Goal: Task Accomplishment & Management: Manage account settings

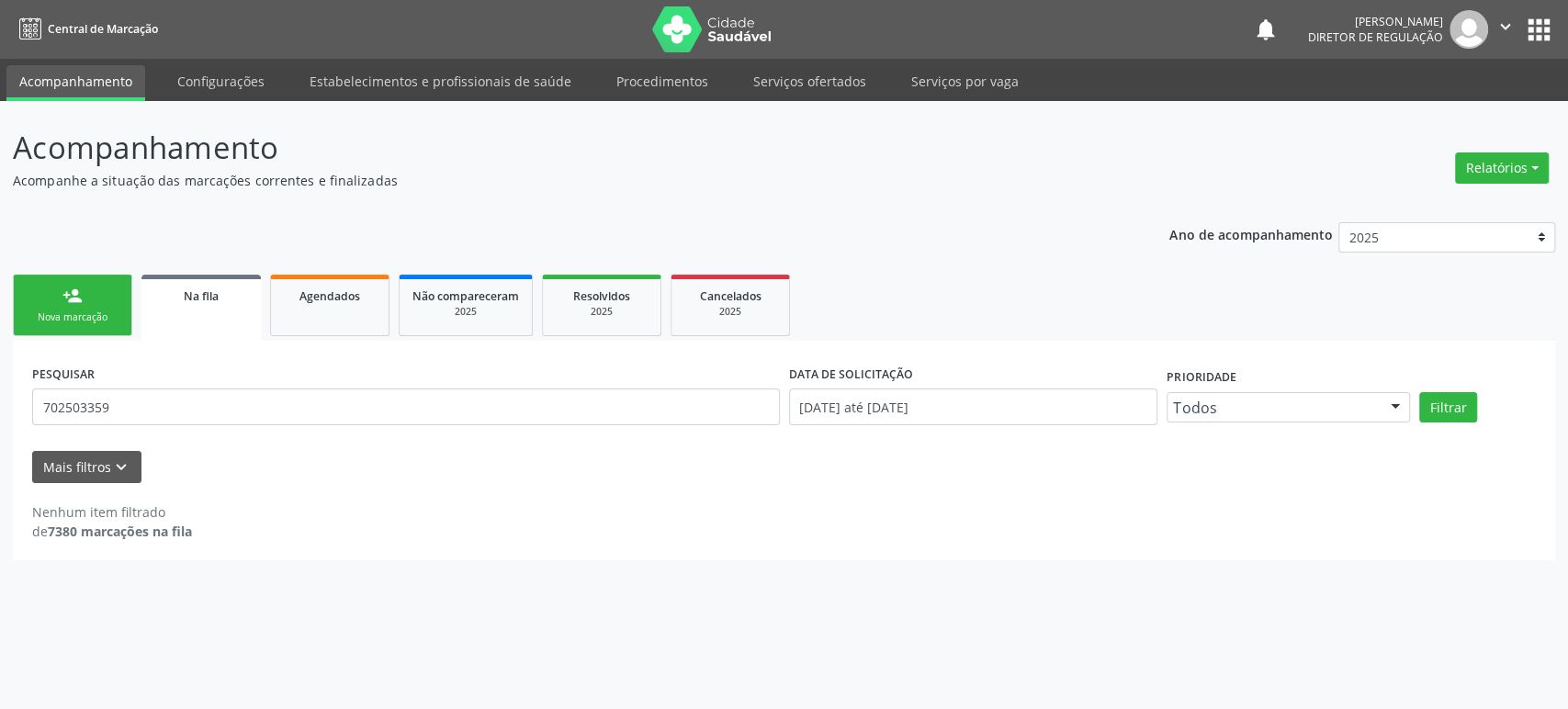
click at [1419, 392] on button "Filtrar" at bounding box center [1448, 407] width 58 height 31
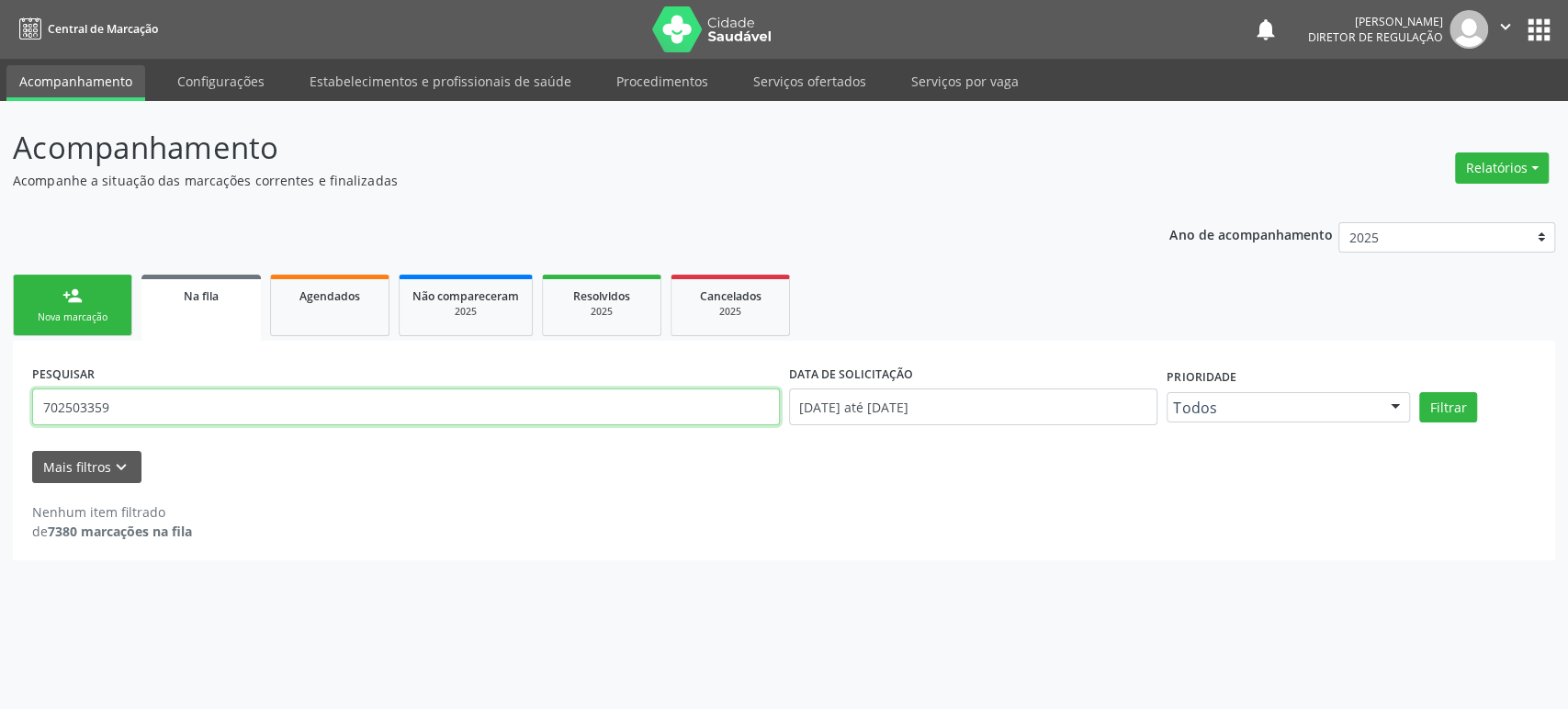
drag, startPoint x: 0, startPoint y: 0, endPoint x: 169, endPoint y: 405, distance: 438.8
click at [169, 405] on input "702503359" at bounding box center [405, 406] width 748 height 36
click at [1419, 392] on button "Filtrar" at bounding box center [1448, 407] width 58 height 31
click at [137, 410] on input "7025033590297" at bounding box center [405, 406] width 748 height 36
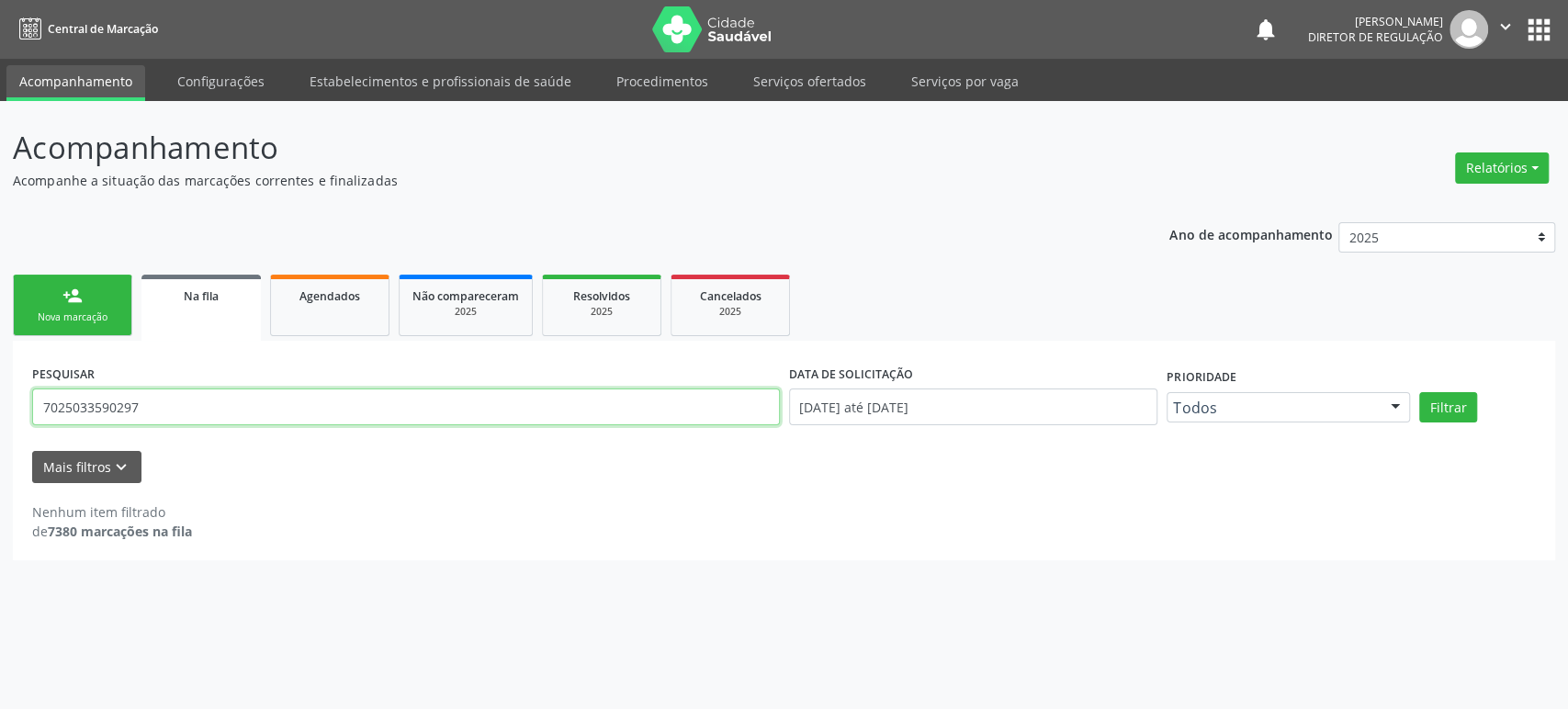
click at [137, 410] on input "7025033590297" at bounding box center [405, 406] width 748 height 36
click at [1419, 392] on button "Filtrar" at bounding box center [1448, 407] width 58 height 31
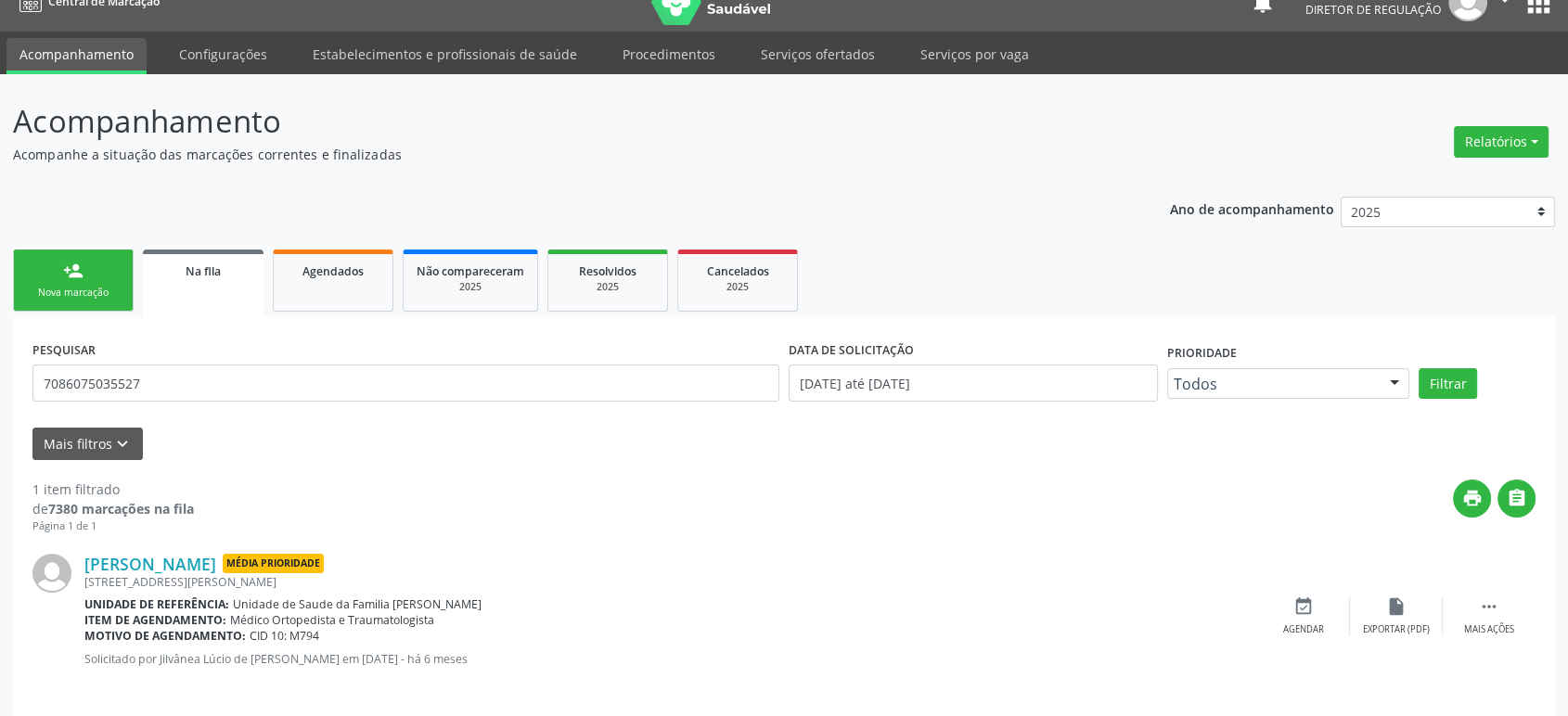
scroll to position [42, 0]
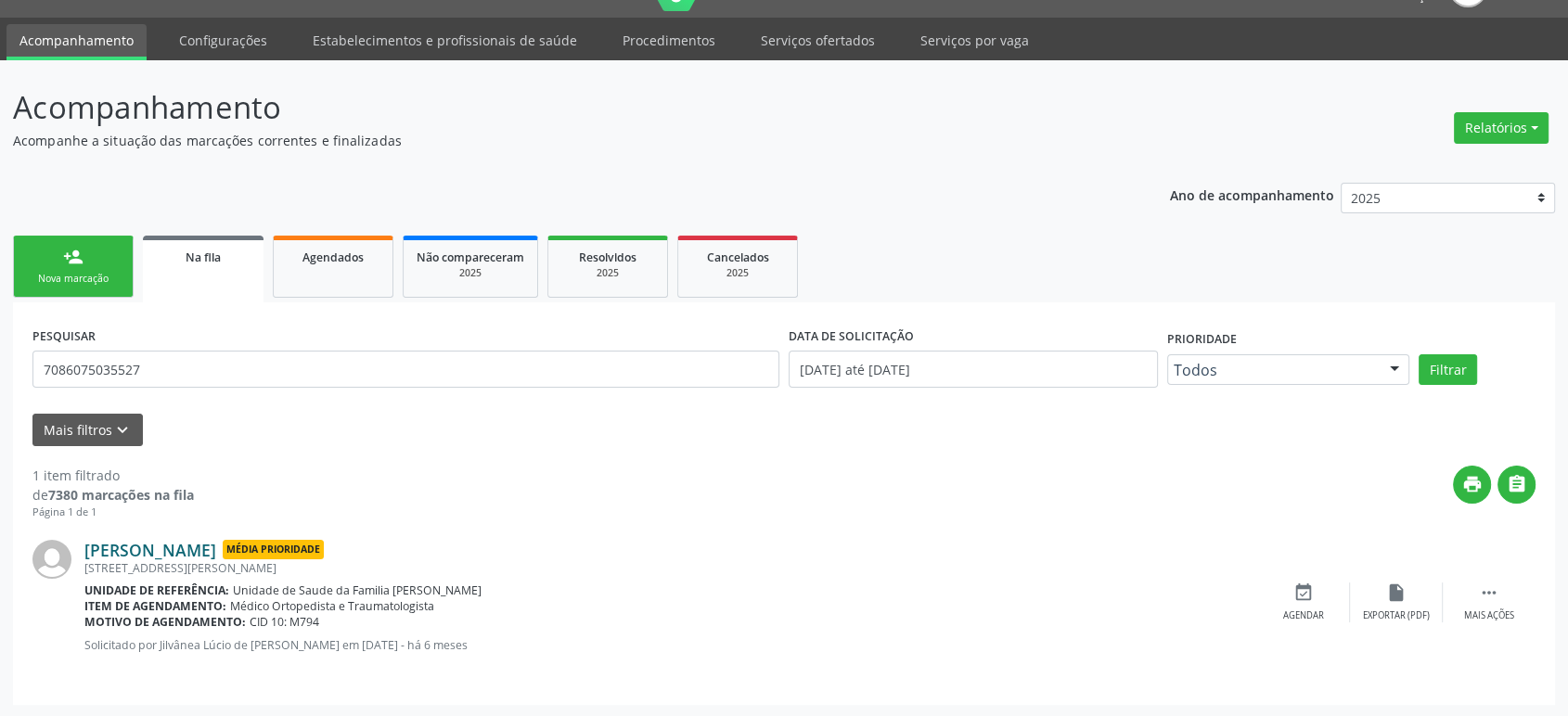
click at [216, 551] on link "[PERSON_NAME]" at bounding box center [149, 550] width 131 height 21
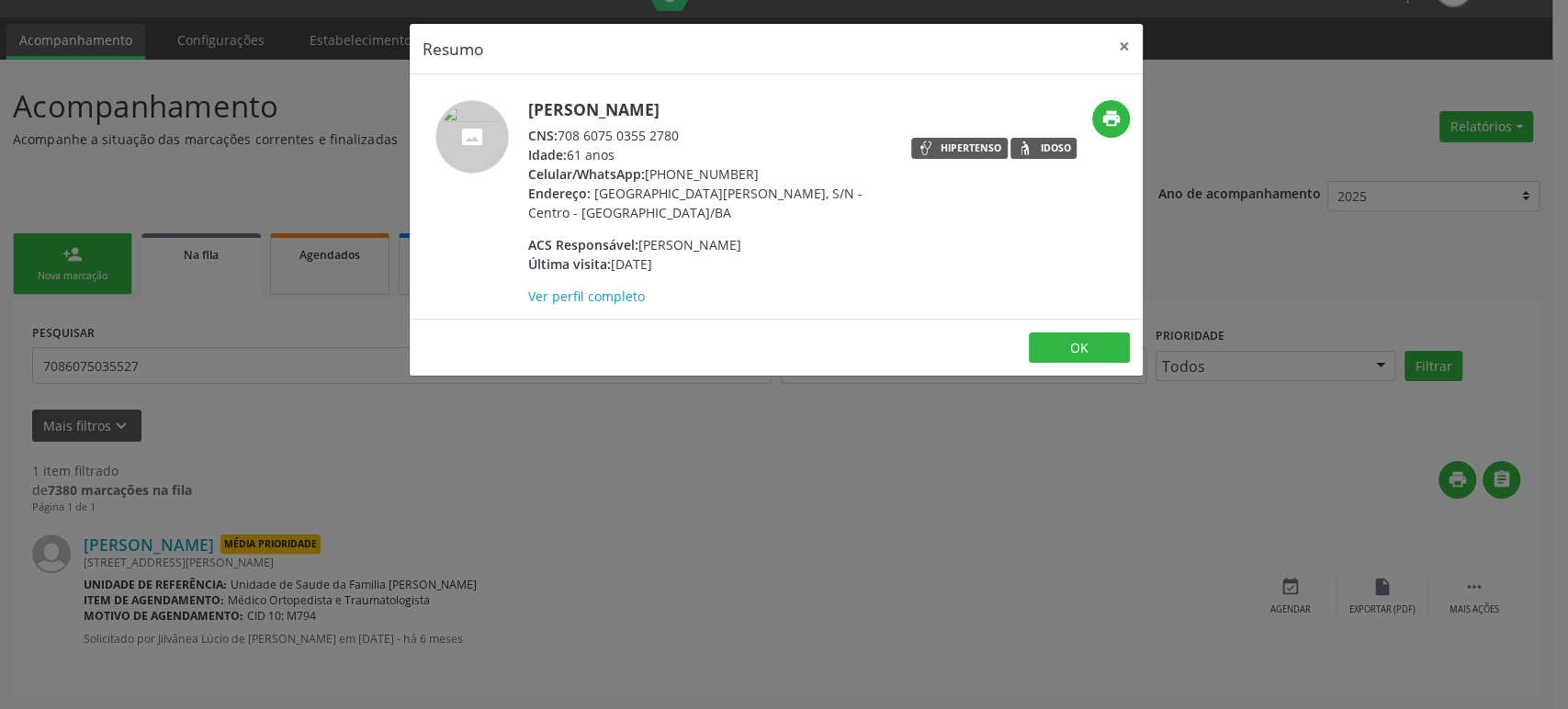
drag, startPoint x: 318, startPoint y: 431, endPoint x: 841, endPoint y: 538, distance: 533.8
click at [320, 432] on div "Resumo × [PERSON_NAME] CNS: 708 6075 0355 2780 Idade: 61 anos Celular/WhatsApp:…" at bounding box center [784, 354] width 1568 height 709
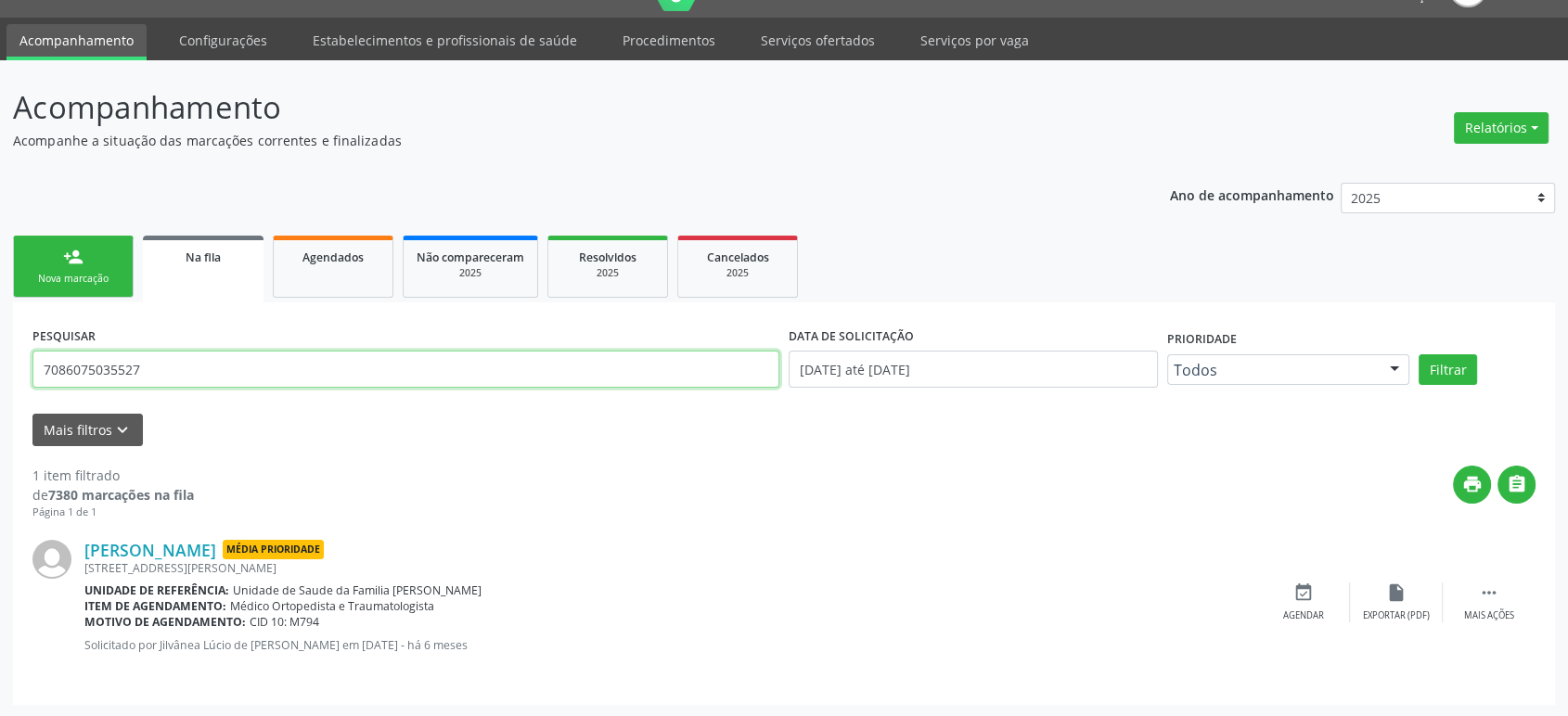
click at [249, 359] on input "7086075035527" at bounding box center [405, 368] width 747 height 37
click at [1419, 354] on button "Filtrar" at bounding box center [1448, 369] width 59 height 31
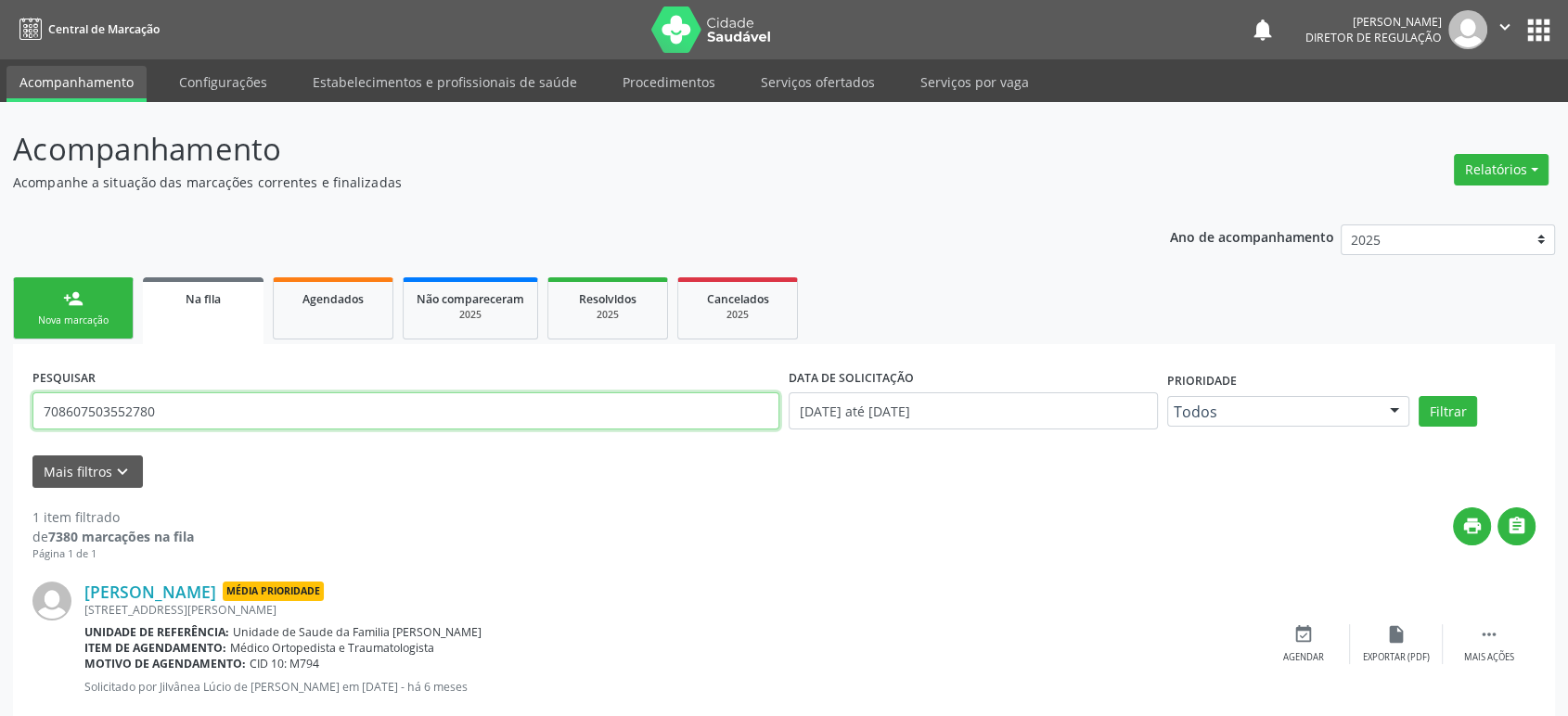
click at [127, 409] on input "708607503552780" at bounding box center [405, 410] width 747 height 37
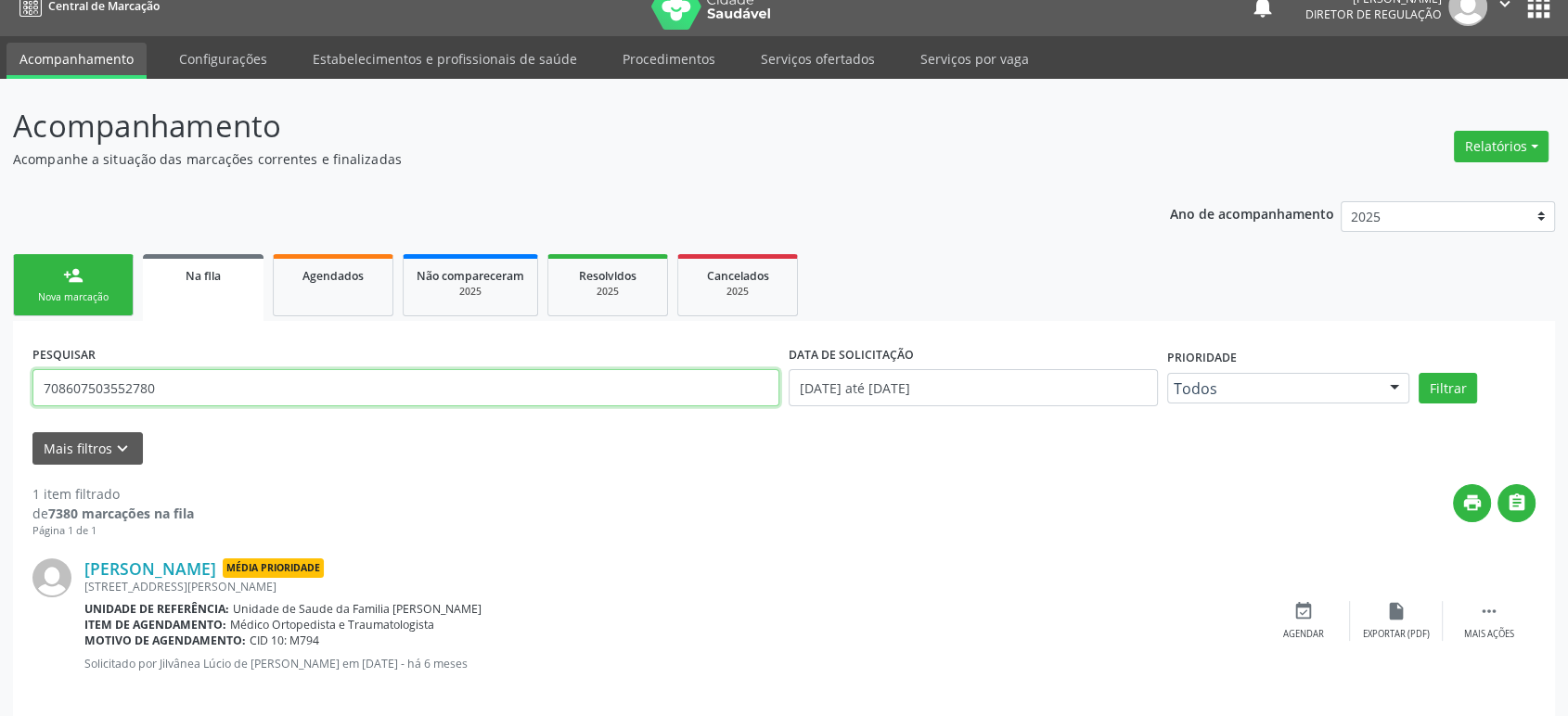
scroll to position [42, 0]
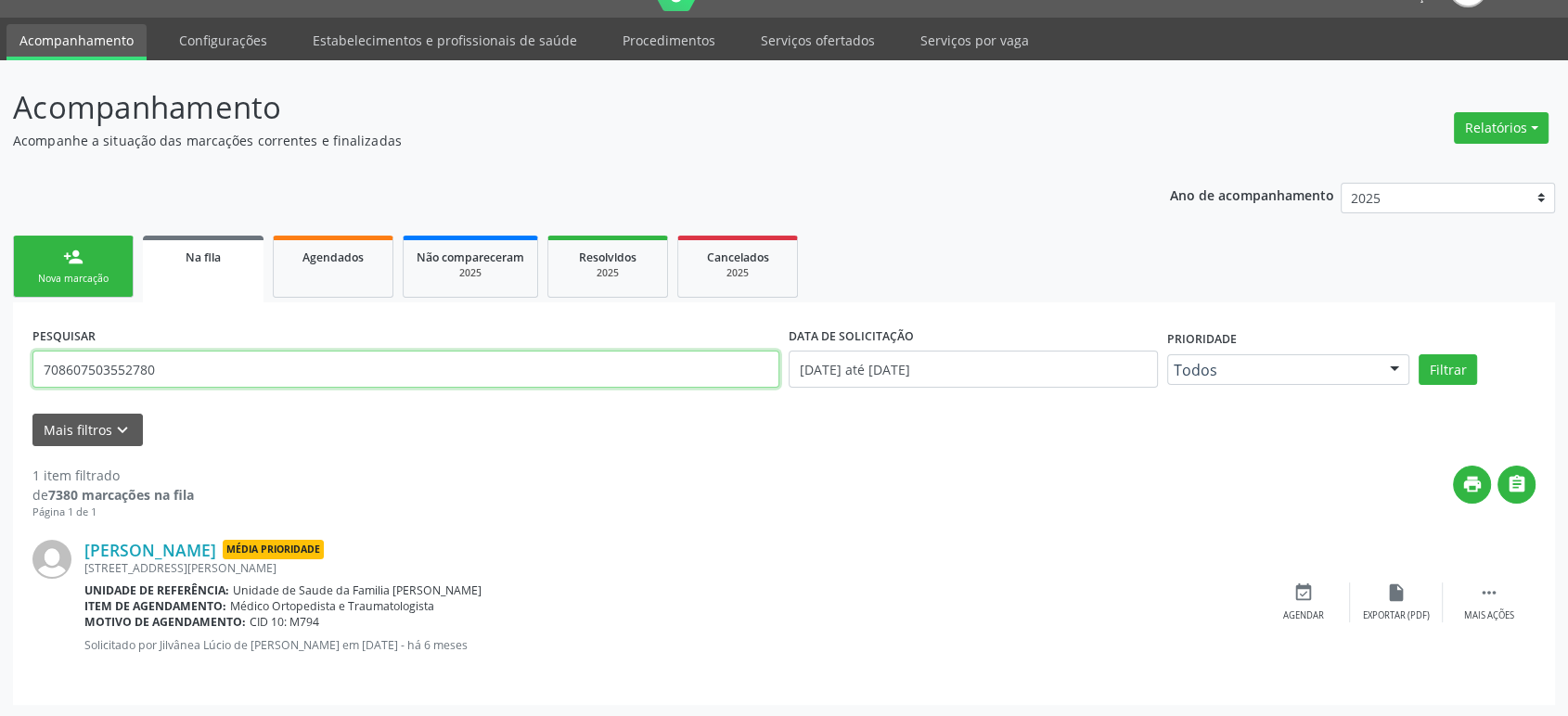
click at [119, 358] on input "708607503552780" at bounding box center [405, 368] width 747 height 37
click at [1419, 354] on button "Filtrar" at bounding box center [1448, 369] width 59 height 31
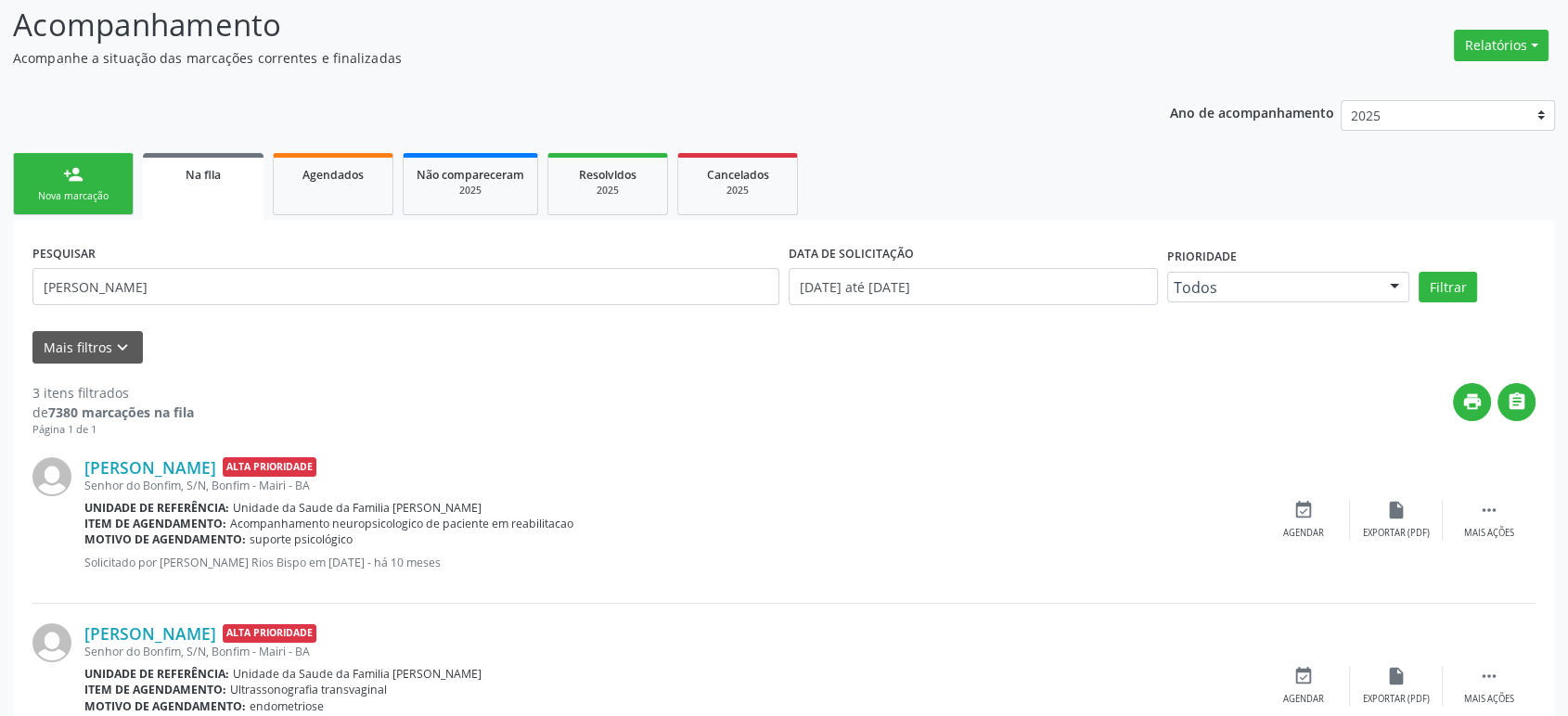
scroll to position [309, 0]
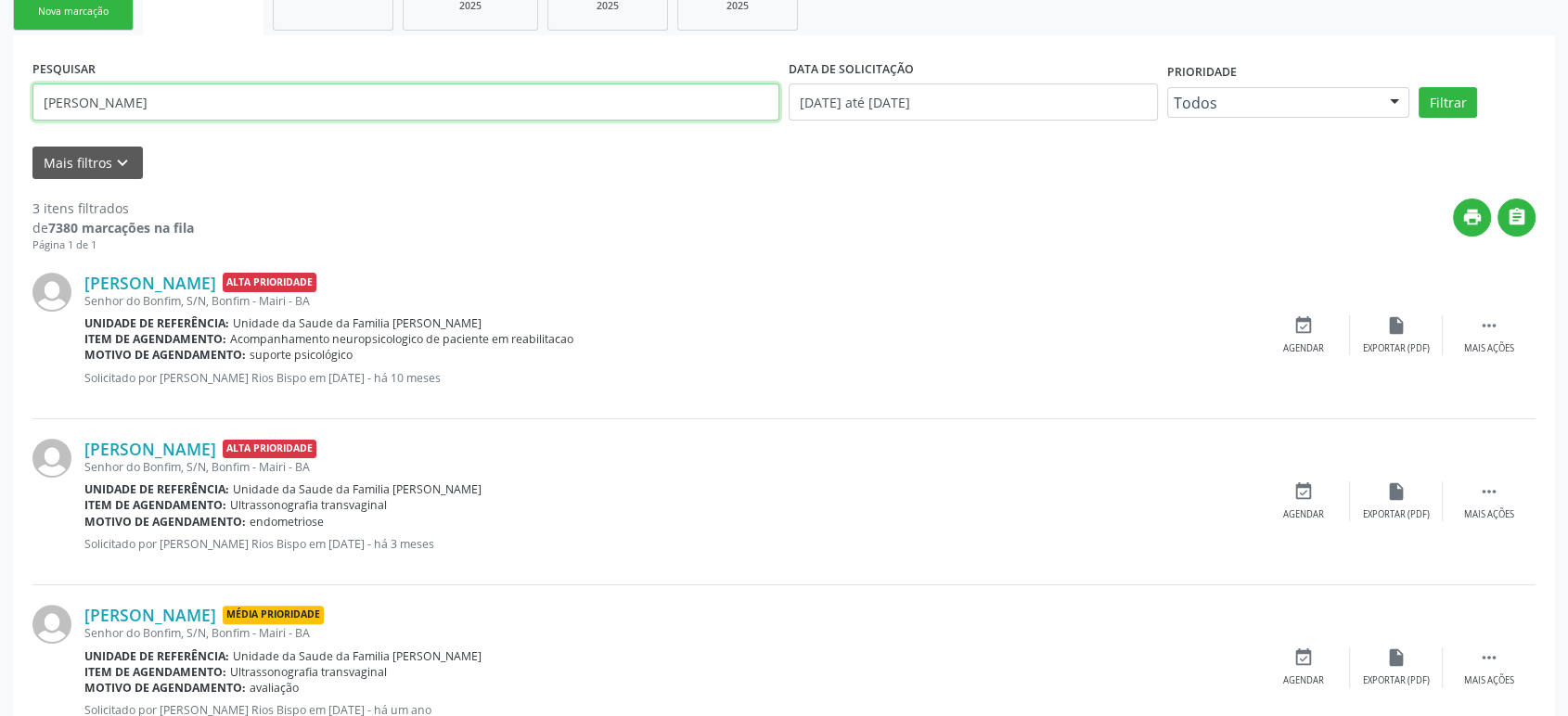
click at [186, 94] on input "[PERSON_NAME]" at bounding box center [405, 101] width 747 height 37
type input "[PERSON_NAME] dos s"
click at [1419, 87] on button "Filtrar" at bounding box center [1448, 102] width 59 height 31
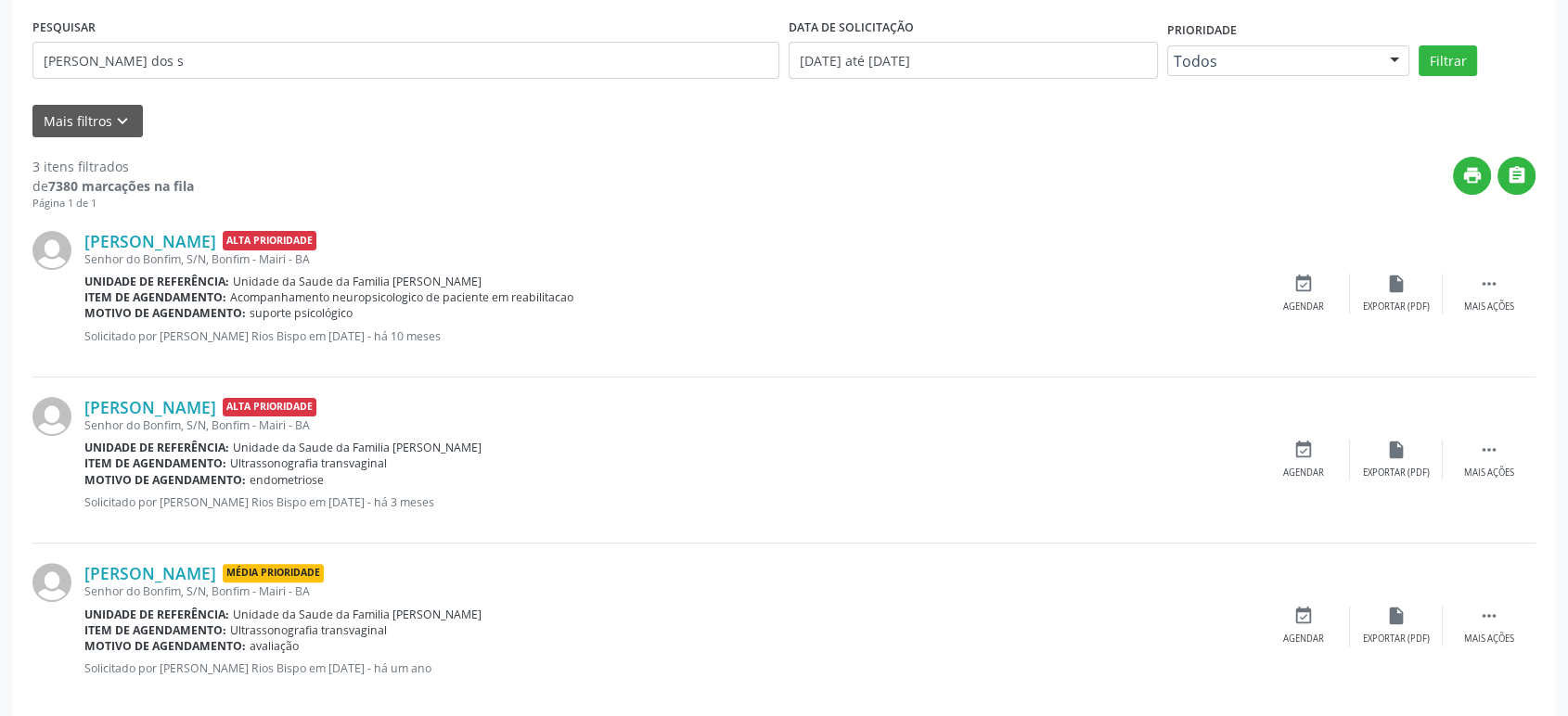
scroll to position [374, 0]
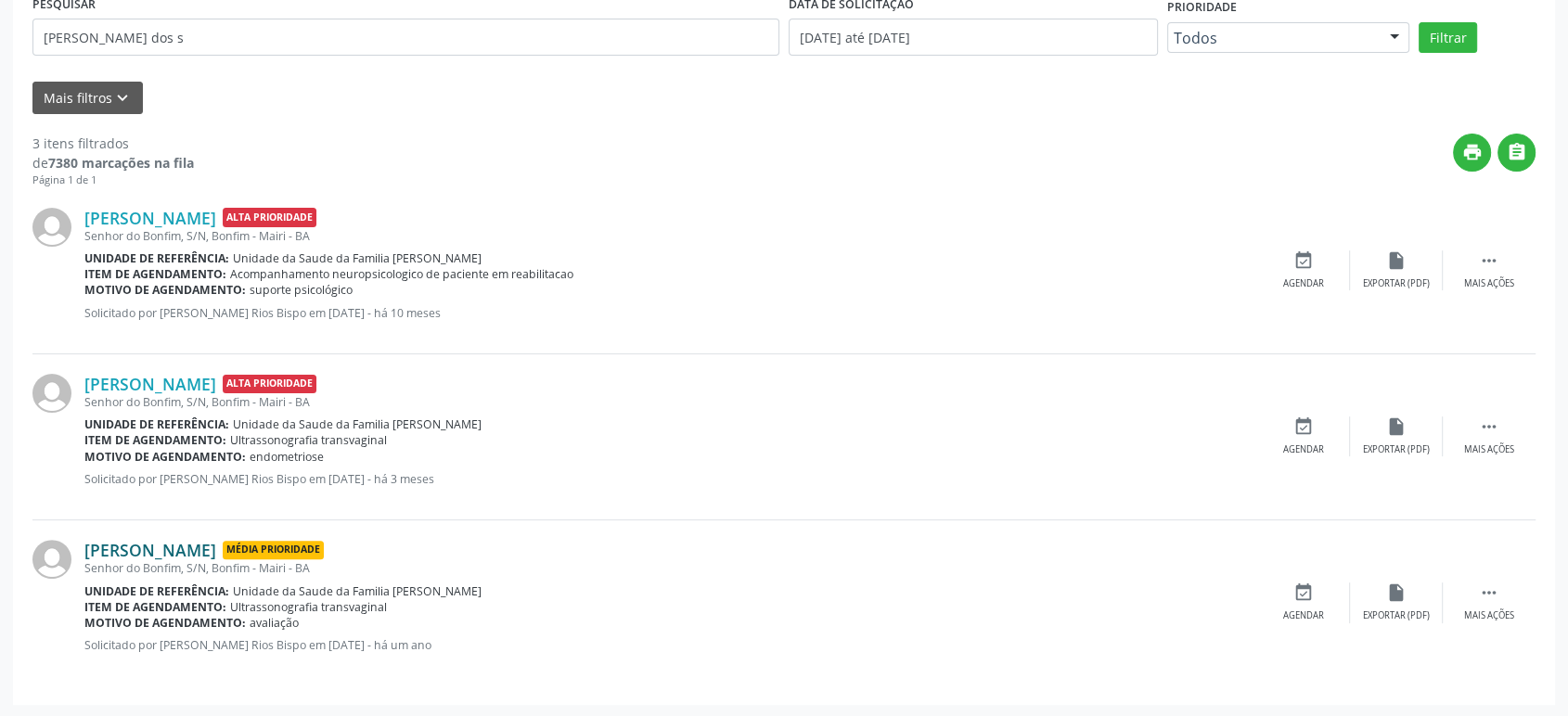
click at [216, 545] on link "[PERSON_NAME]" at bounding box center [149, 550] width 131 height 21
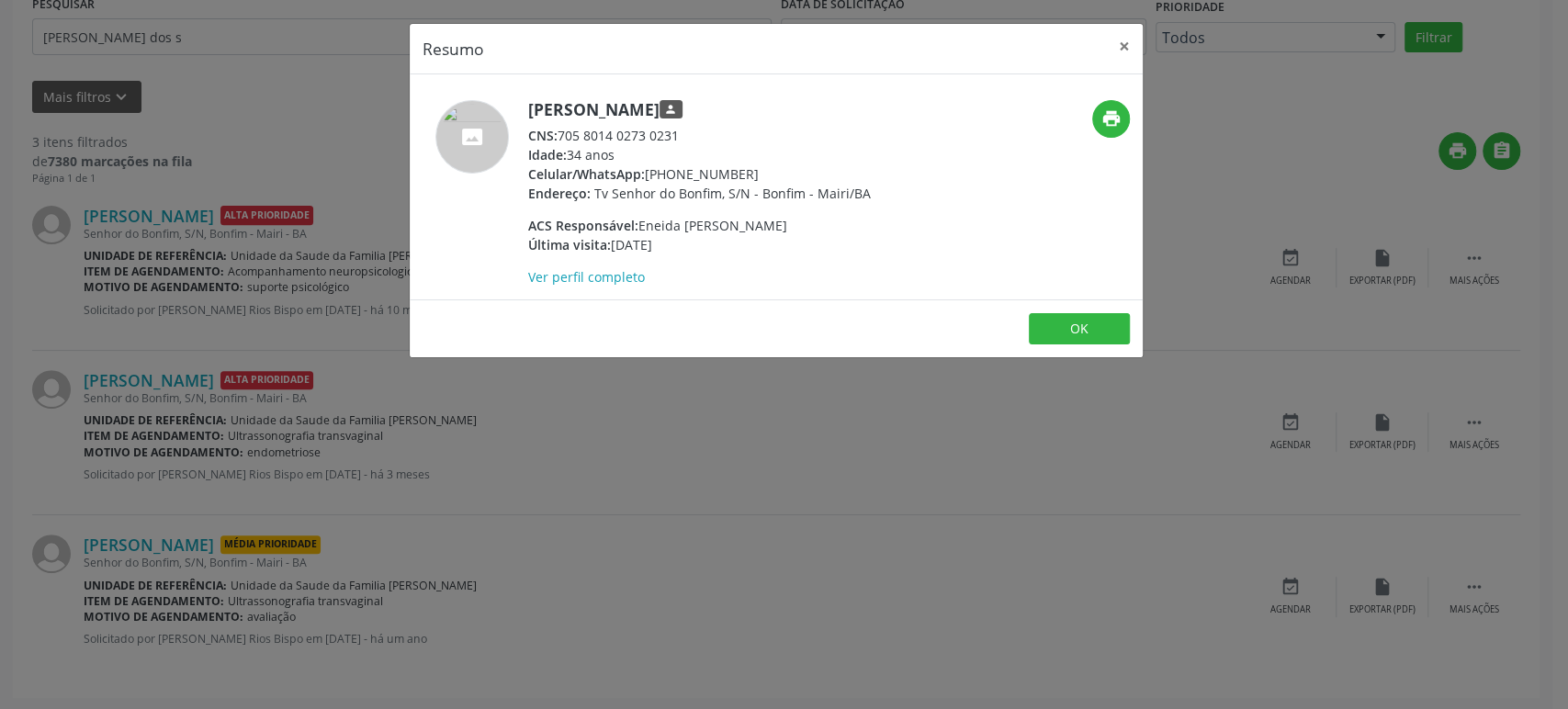
drag, startPoint x: 530, startPoint y: 111, endPoint x: 767, endPoint y: 100, distance: 237.3
click at [767, 100] on h5 "[PERSON_NAME] person" at bounding box center [699, 109] width 342 height 20
copy h5 "[PERSON_NAME]"
drag, startPoint x: 270, startPoint y: 436, endPoint x: 160, endPoint y: 402, distance: 115.1
click at [260, 434] on div "Resumo × [PERSON_NAME] person CNS: 705 8014 0273 0231 Idade: 34 anos Celular/Wh…" at bounding box center [784, 354] width 1568 height 709
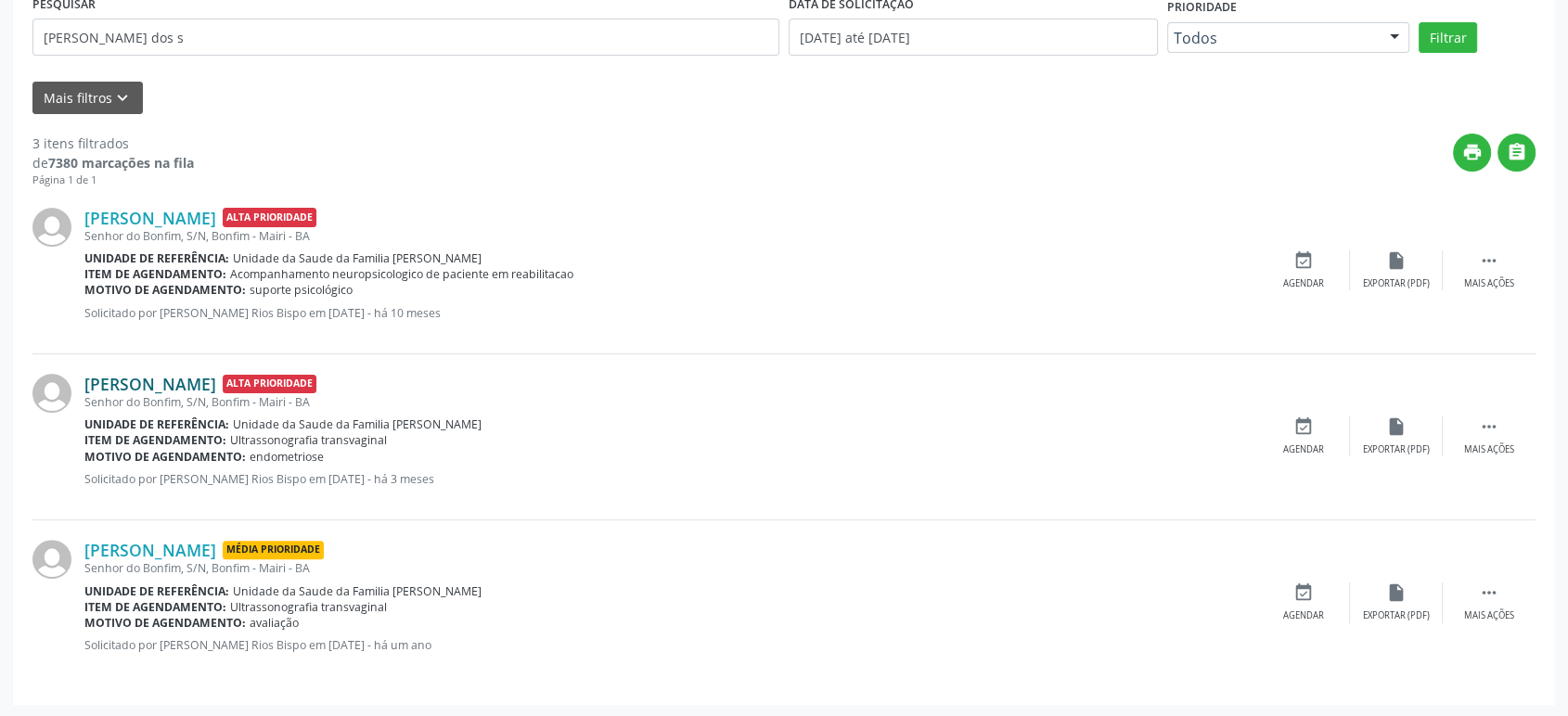
click at [165, 387] on link "[PERSON_NAME]" at bounding box center [149, 384] width 131 height 21
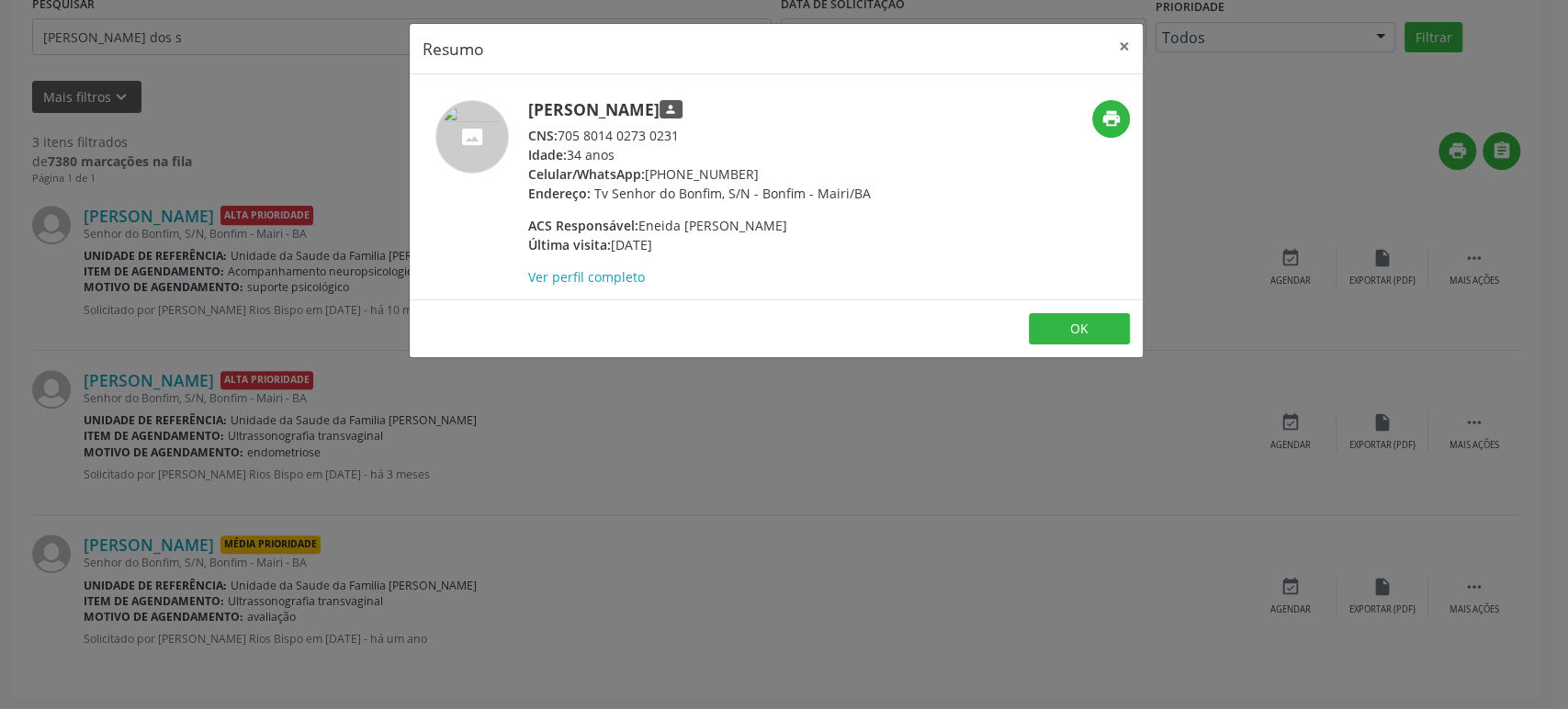
drag, startPoint x: 646, startPoint y: 169, endPoint x: 748, endPoint y: 173, distance: 102.1
click at [748, 173] on div "Celular/WhatsApp: [PHONE_NUMBER]" at bounding box center [699, 174] width 342 height 20
copy div "[PHONE_NUMBER]"
click at [656, 514] on div "Resumo × [PERSON_NAME] person CNS: 705 8014 0273 0231 Idade: 34 anos Celular/Wh…" at bounding box center [784, 354] width 1568 height 709
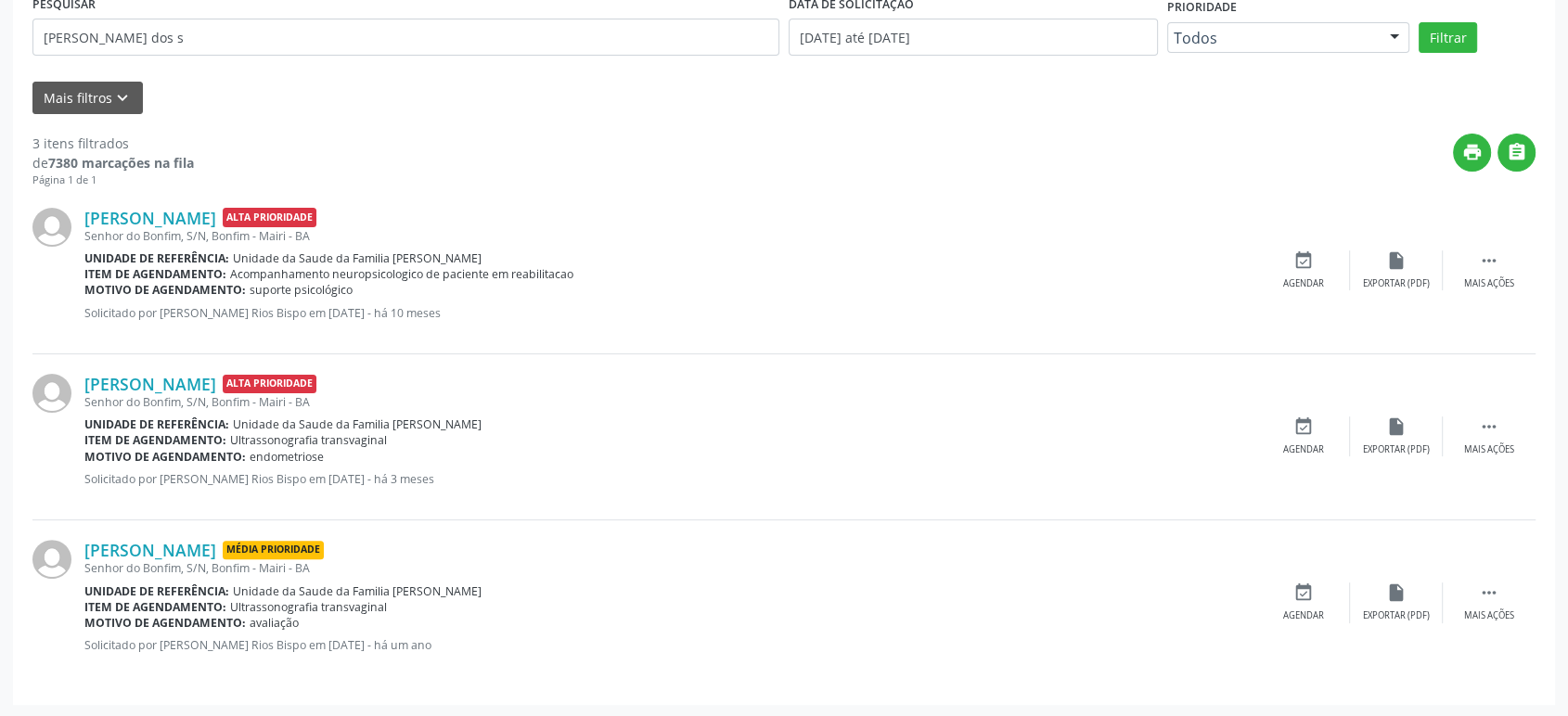
drag, startPoint x: 1244, startPoint y: 437, endPoint x: 1254, endPoint y: 435, distance: 10.2
click at [1244, 437] on div "Item de agendamento: Ultrassonografia transvaginal" at bounding box center [670, 439] width 1173 height 16
click at [1341, 435] on div "event_available Agendar" at bounding box center [1303, 436] width 93 height 40
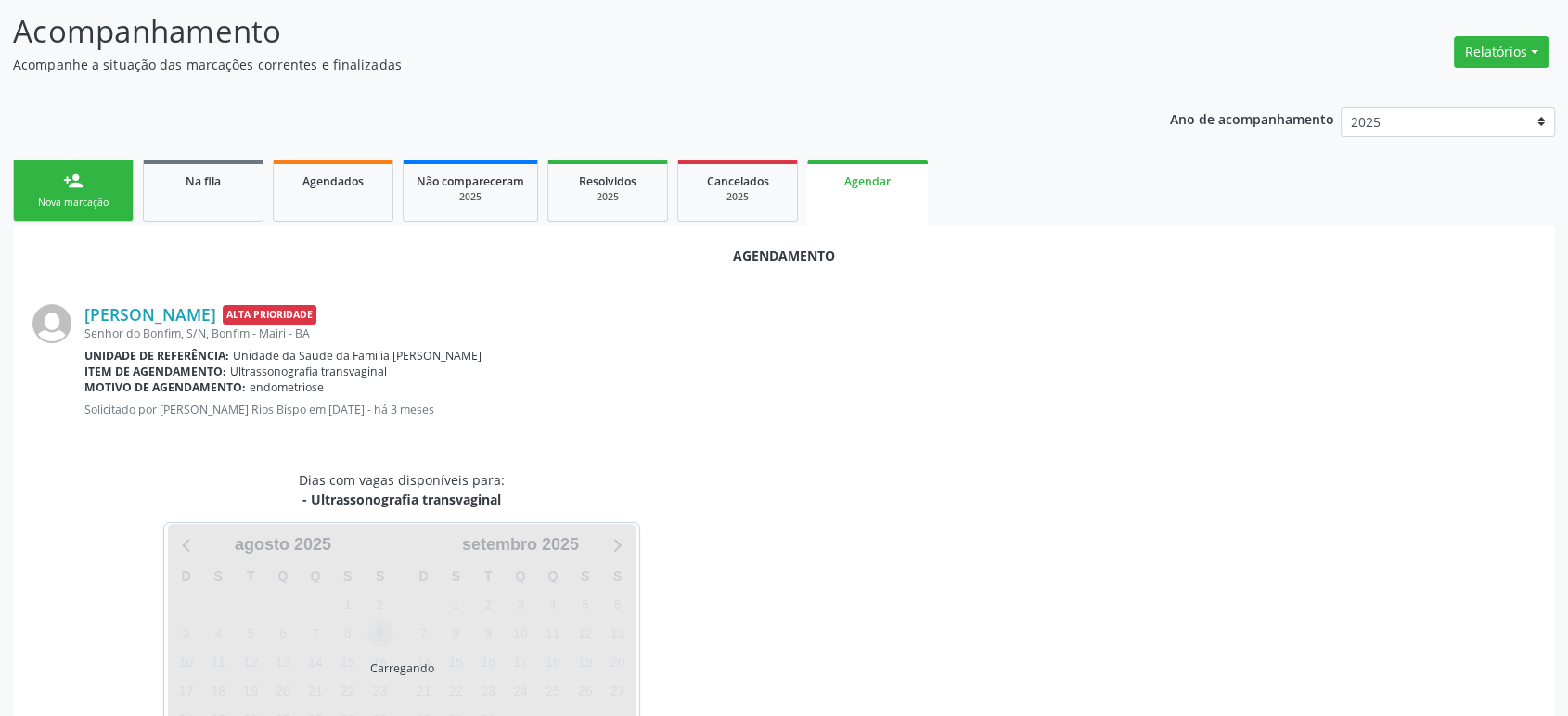
scroll to position [204, 0]
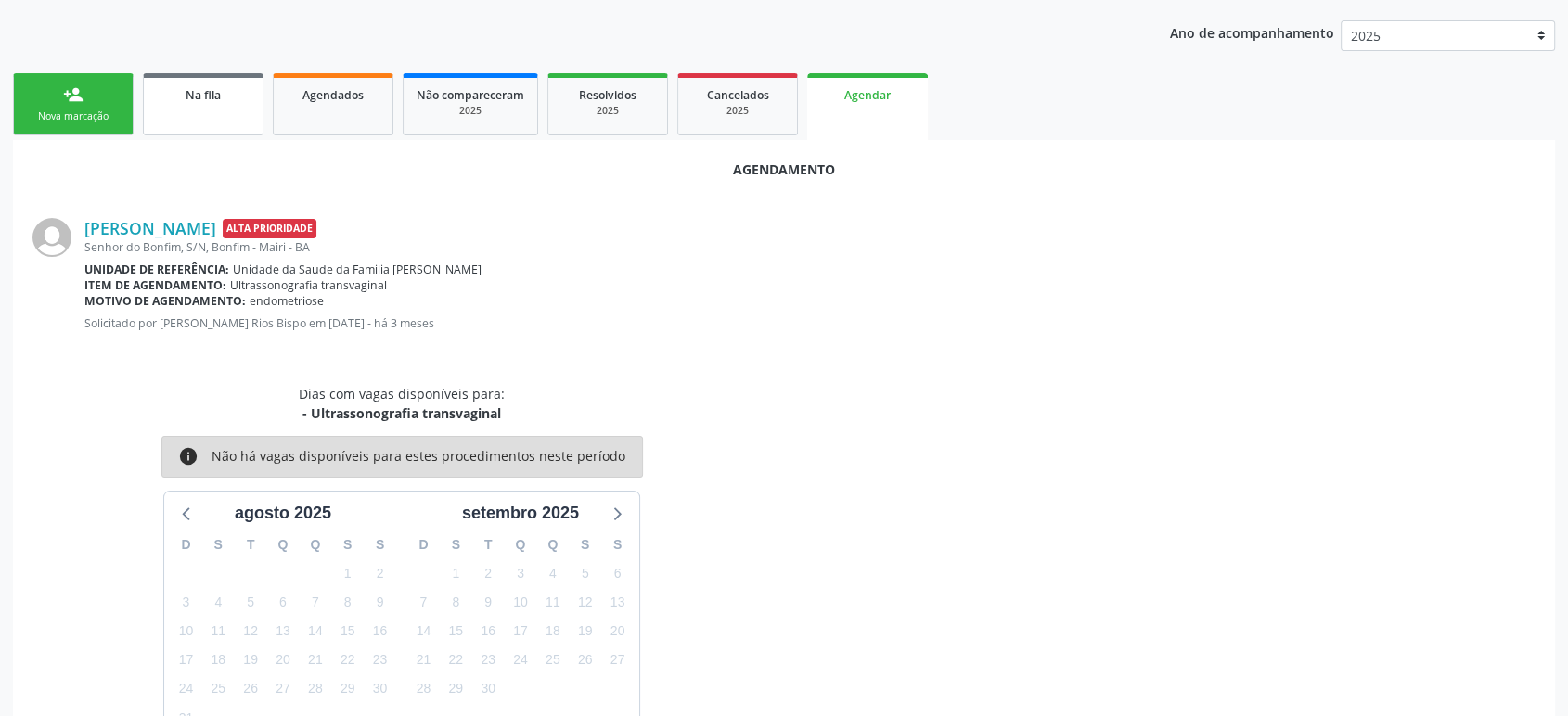
click at [158, 74] on link "Na fila" at bounding box center [203, 105] width 121 height 62
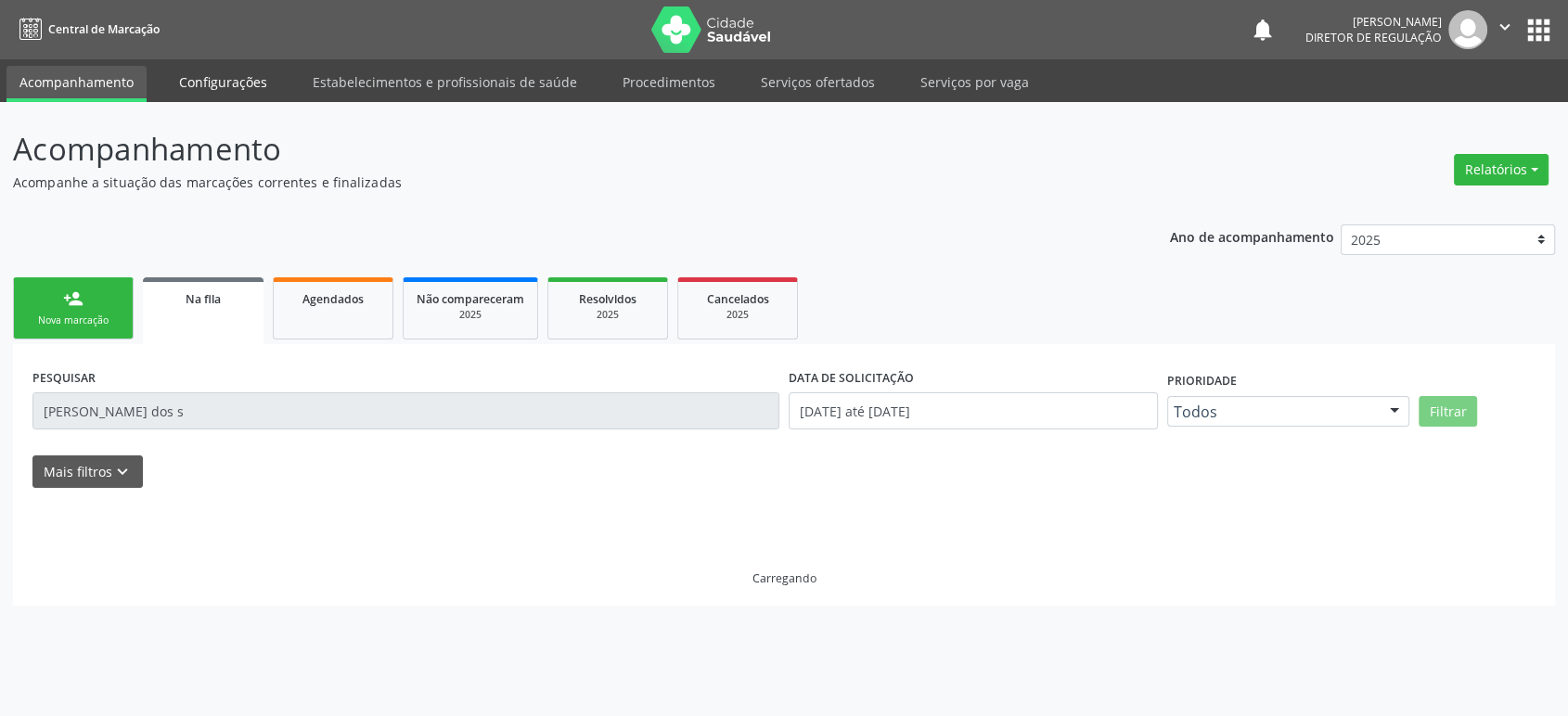
scroll to position [0, 0]
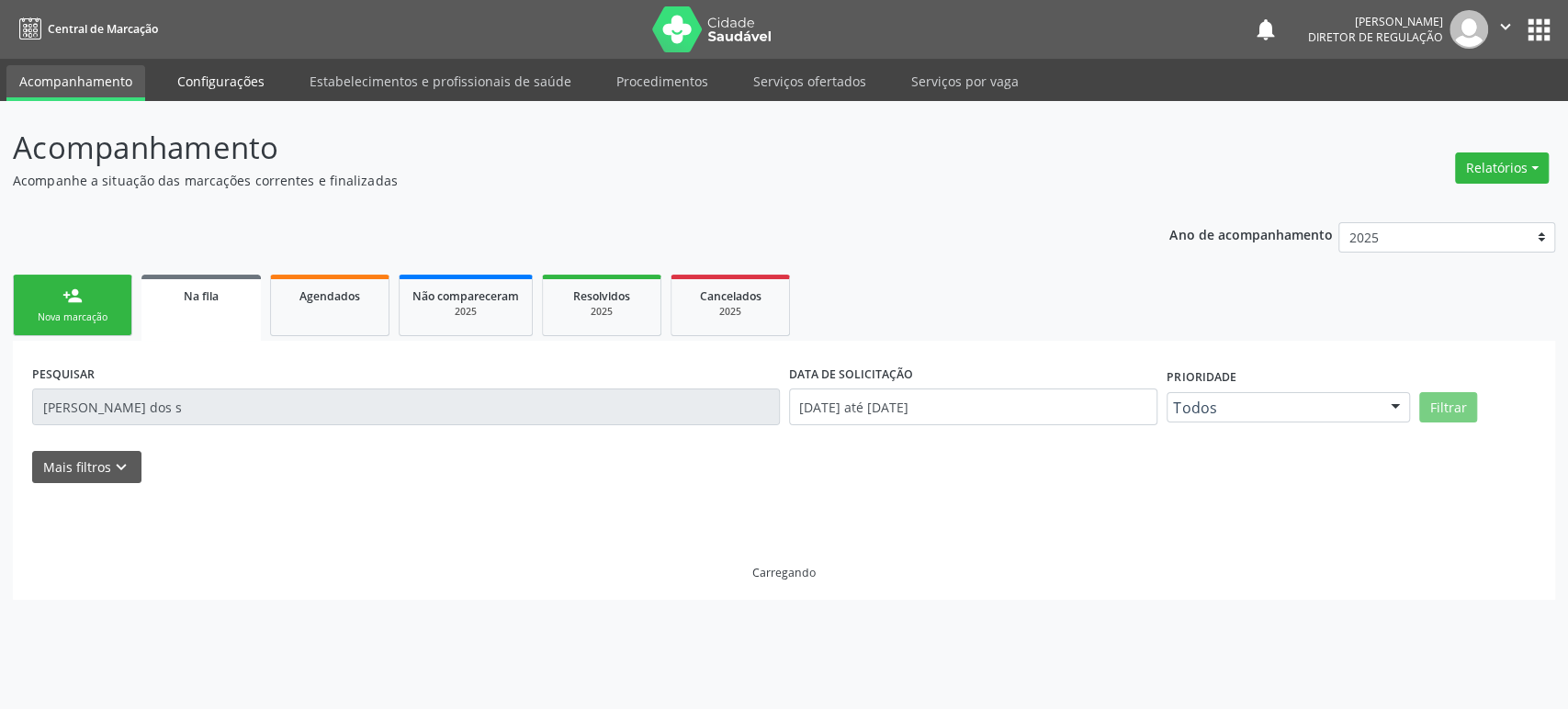
click at [178, 94] on link "Configurações" at bounding box center [221, 81] width 113 height 32
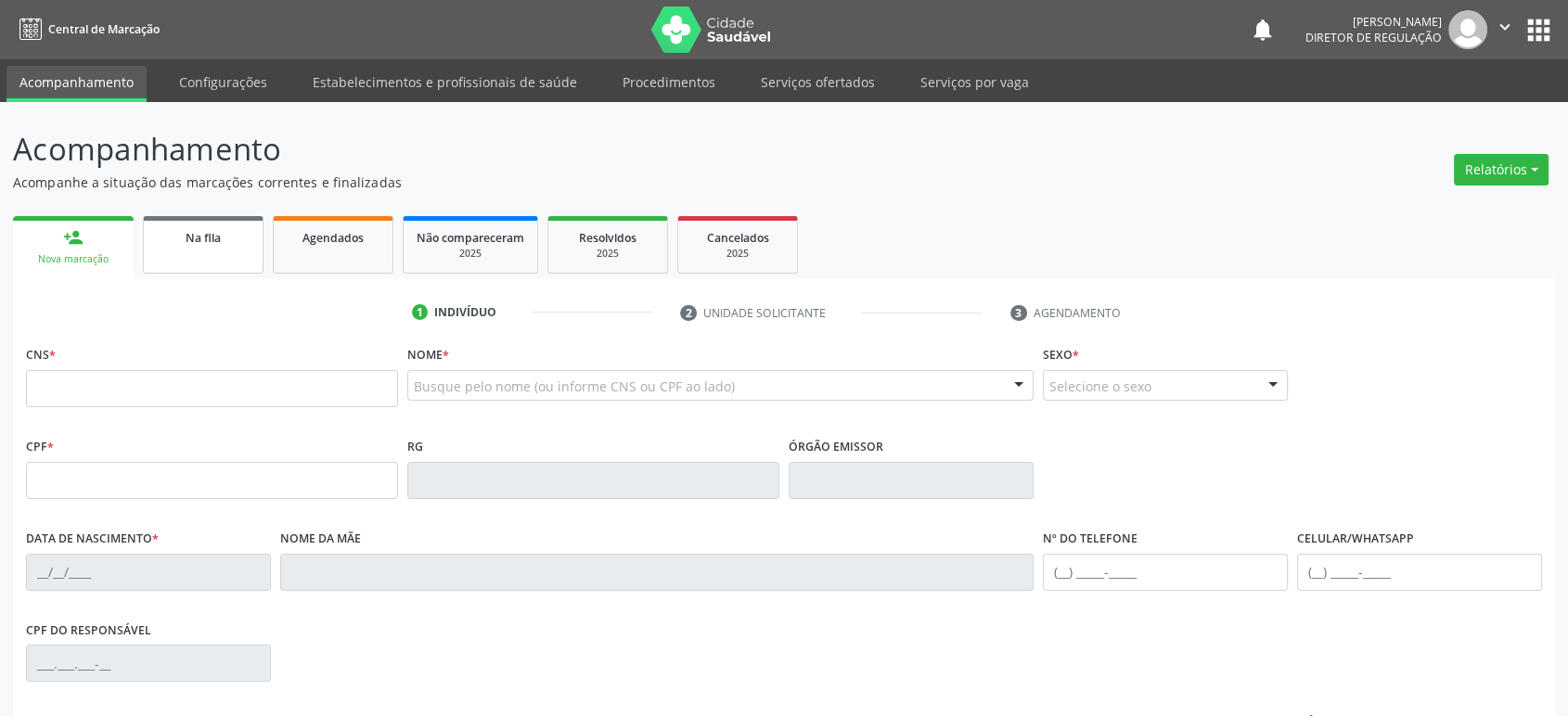
click at [200, 240] on span "Na fila" at bounding box center [202, 237] width 35 height 16
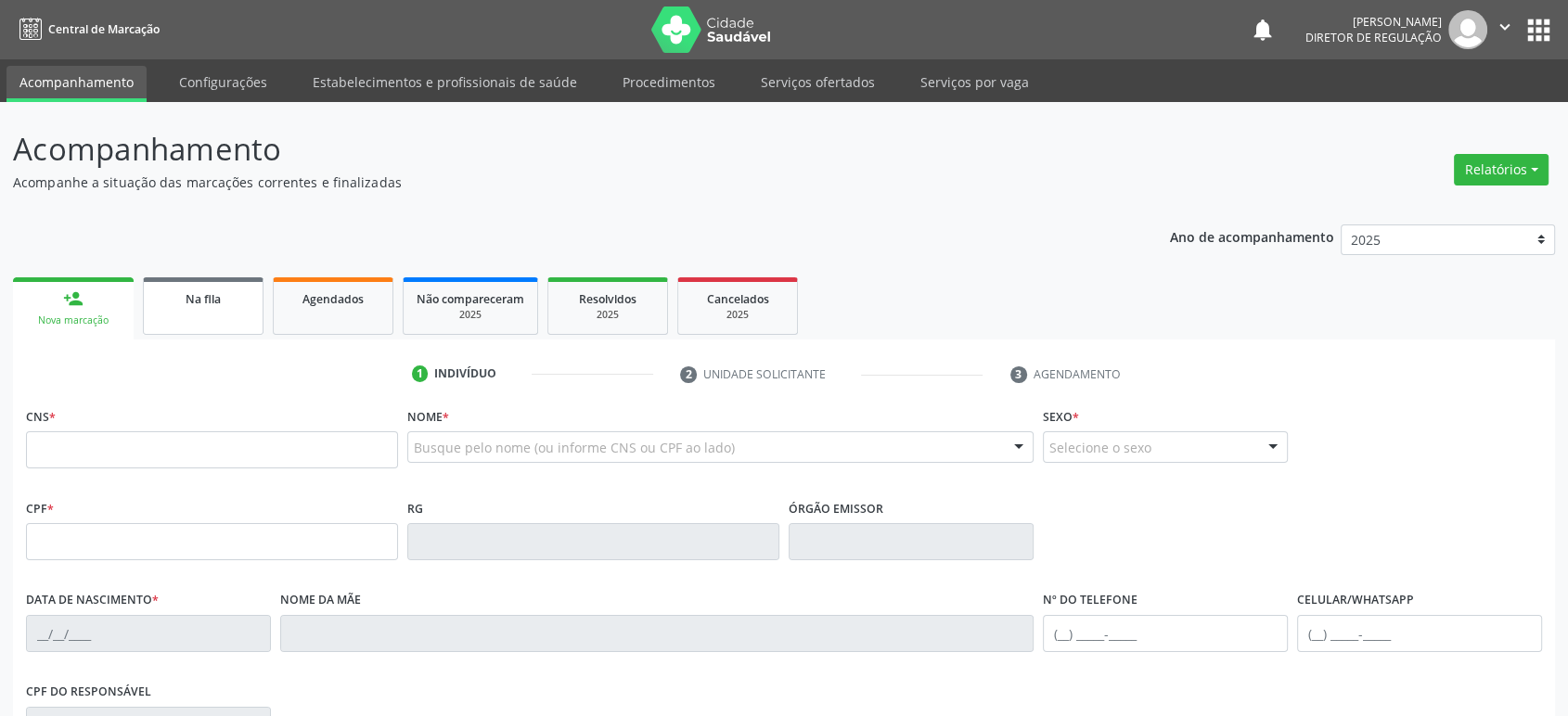
click at [200, 332] on link "Na fila" at bounding box center [203, 306] width 121 height 58
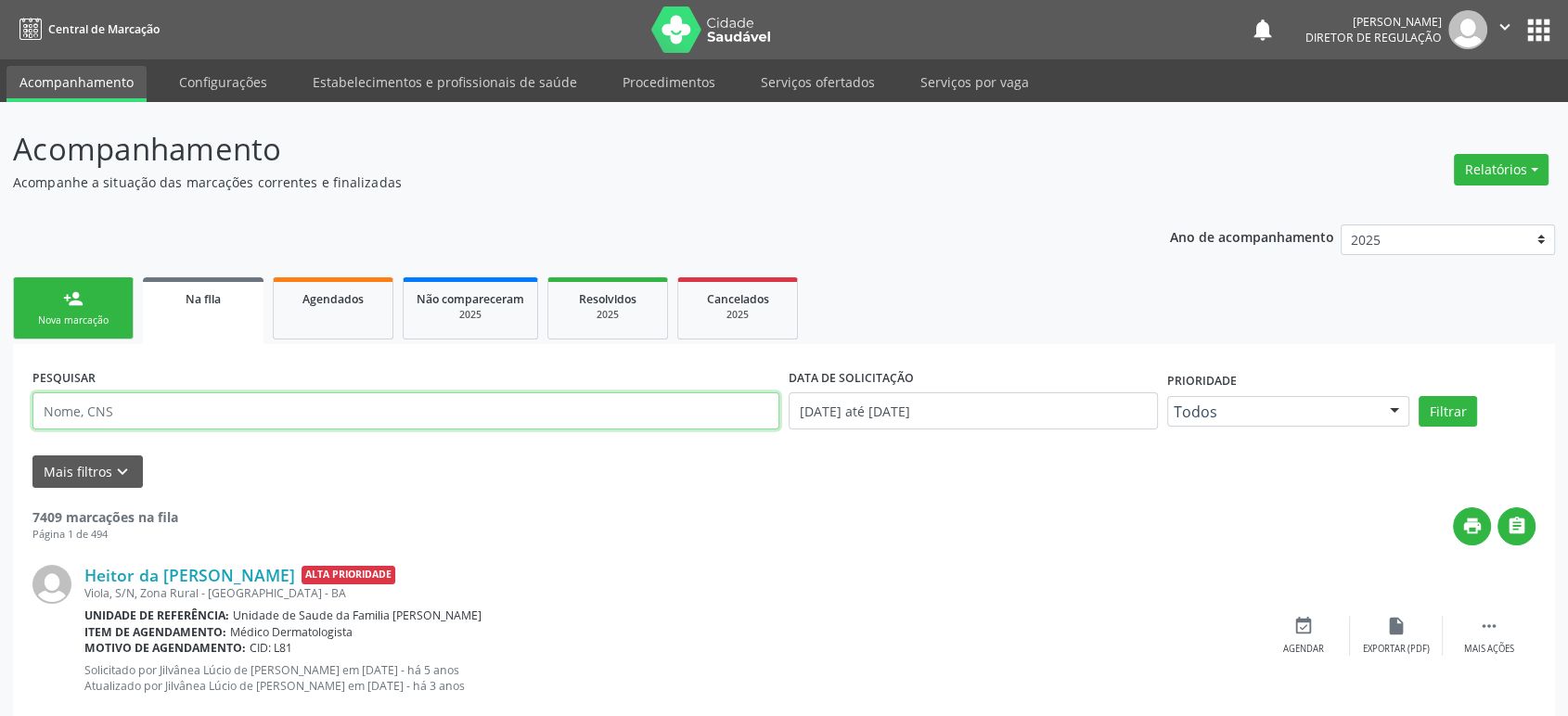
click at [141, 407] on input "text" at bounding box center [405, 410] width 747 height 37
click at [1419, 396] on button "Filtrar" at bounding box center [1448, 411] width 59 height 31
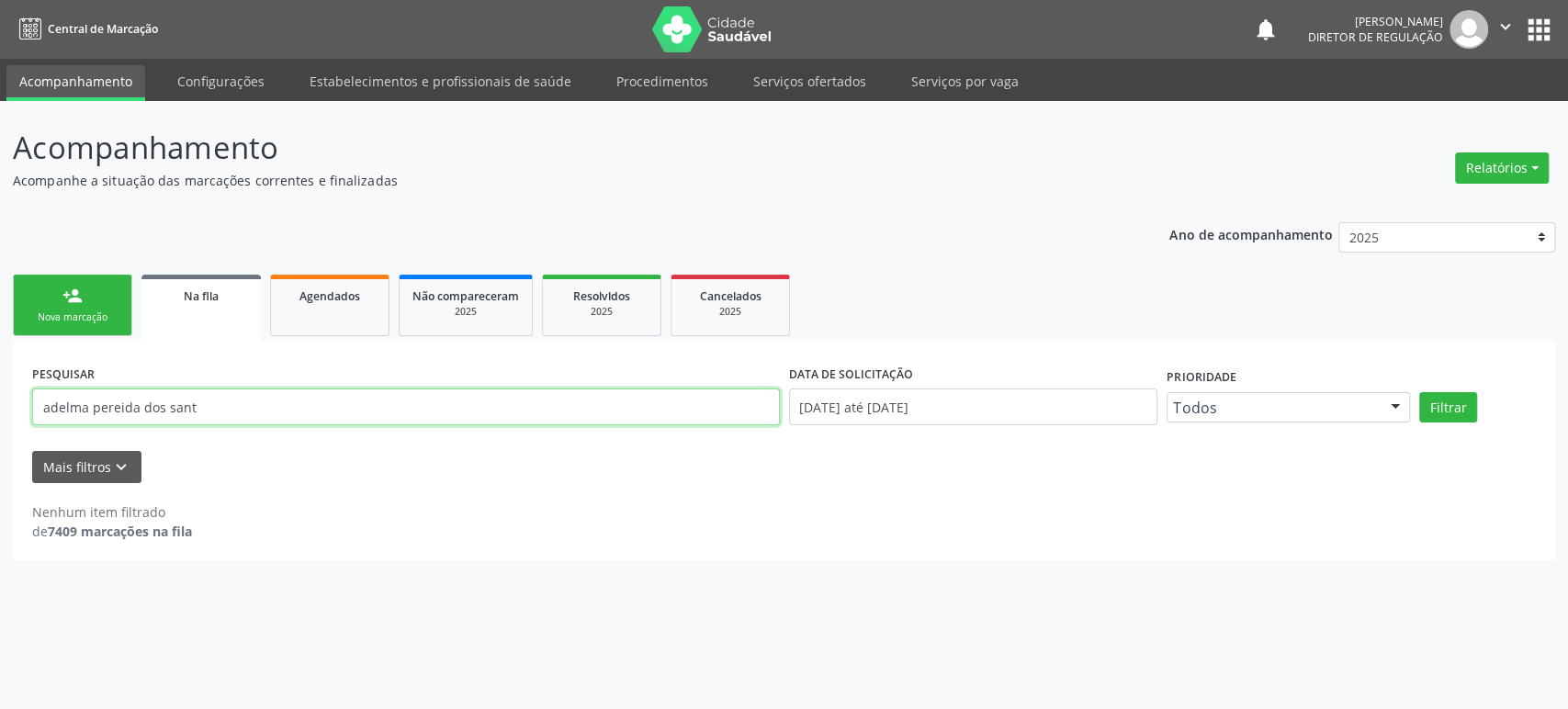
click at [125, 406] on input "adelma pereida dos sant" at bounding box center [405, 406] width 748 height 36
paste input "[PERSON_NAME]"
click at [1419, 392] on button "Filtrar" at bounding box center [1448, 407] width 58 height 31
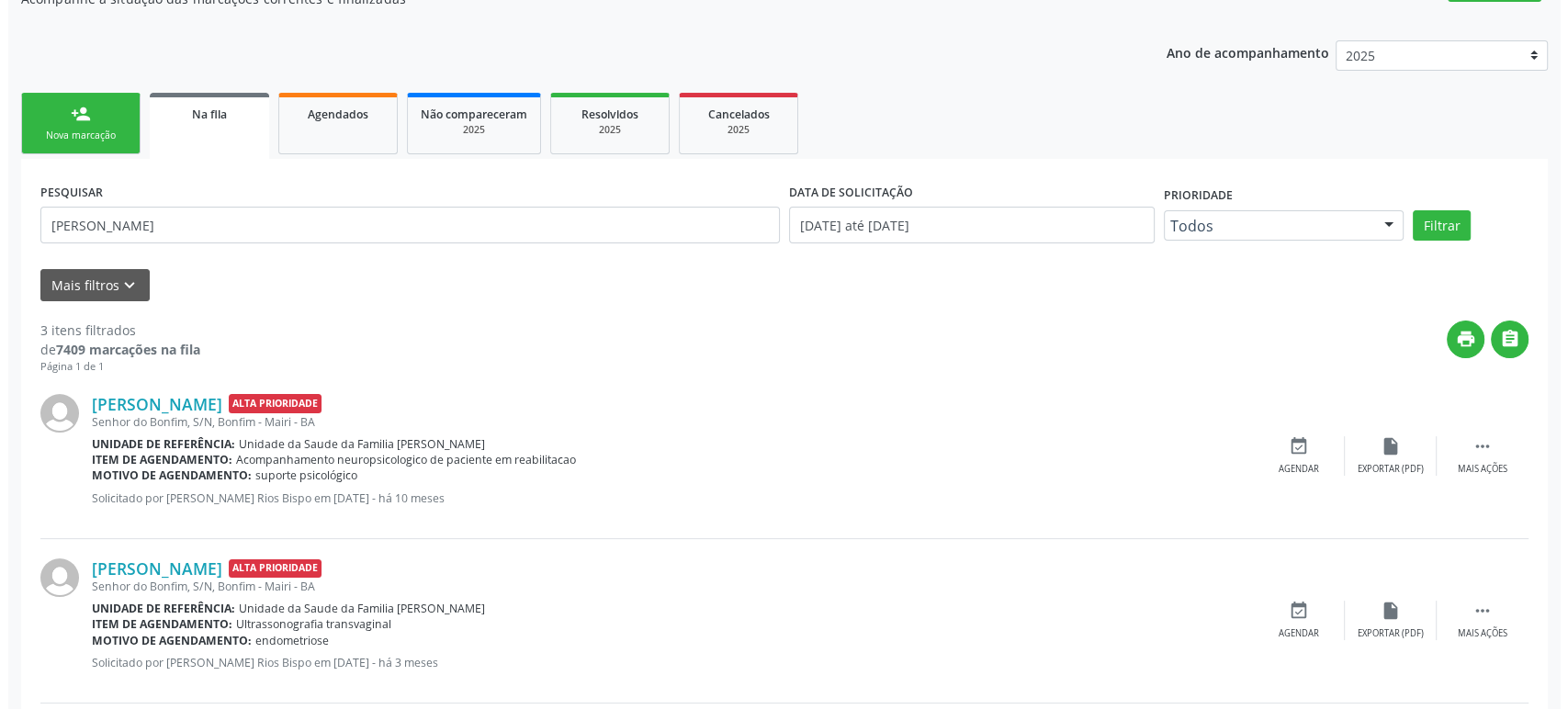
scroll to position [370, 0]
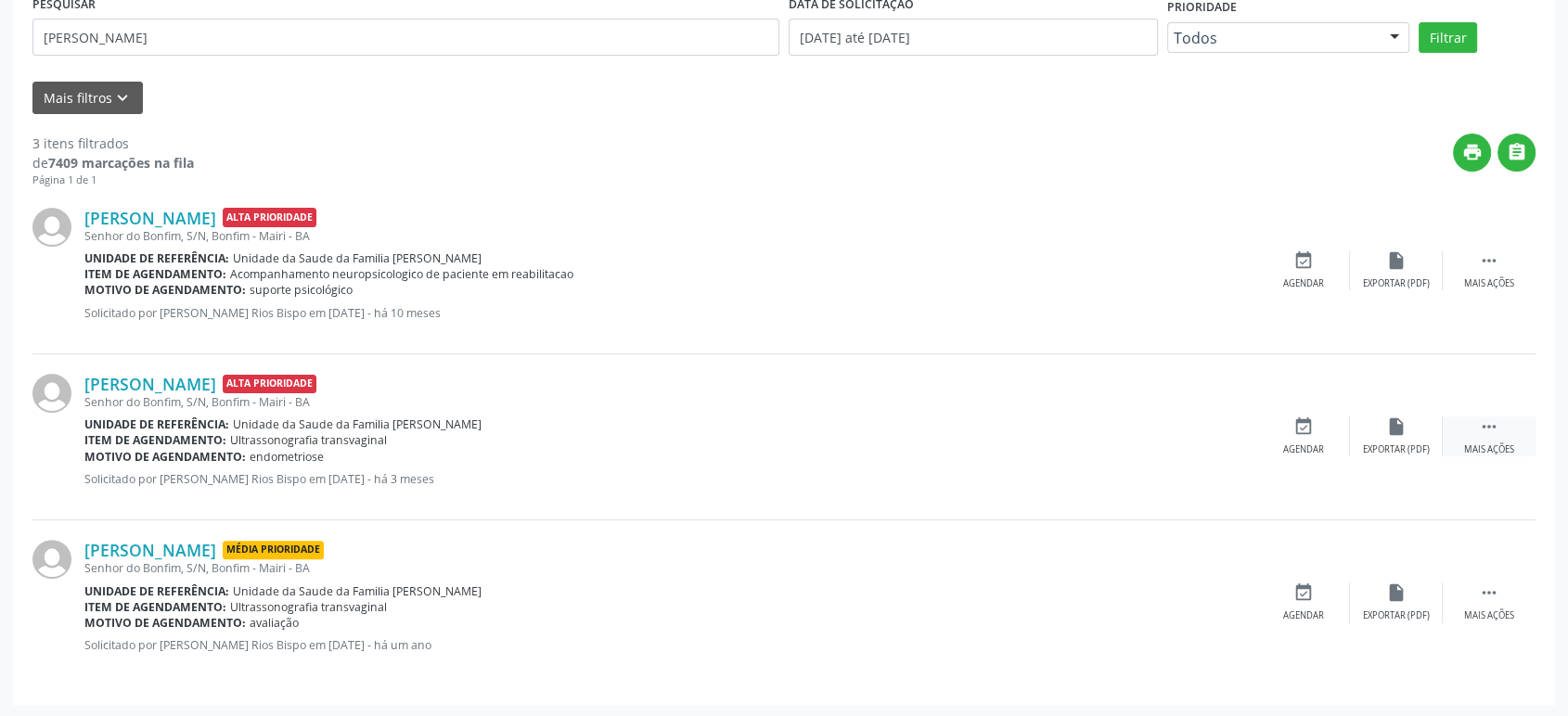
click at [1473, 439] on div " Mais ações" at bounding box center [1490, 436] width 93 height 40
click at [1305, 430] on icon "cancel" at bounding box center [1303, 427] width 21 height 21
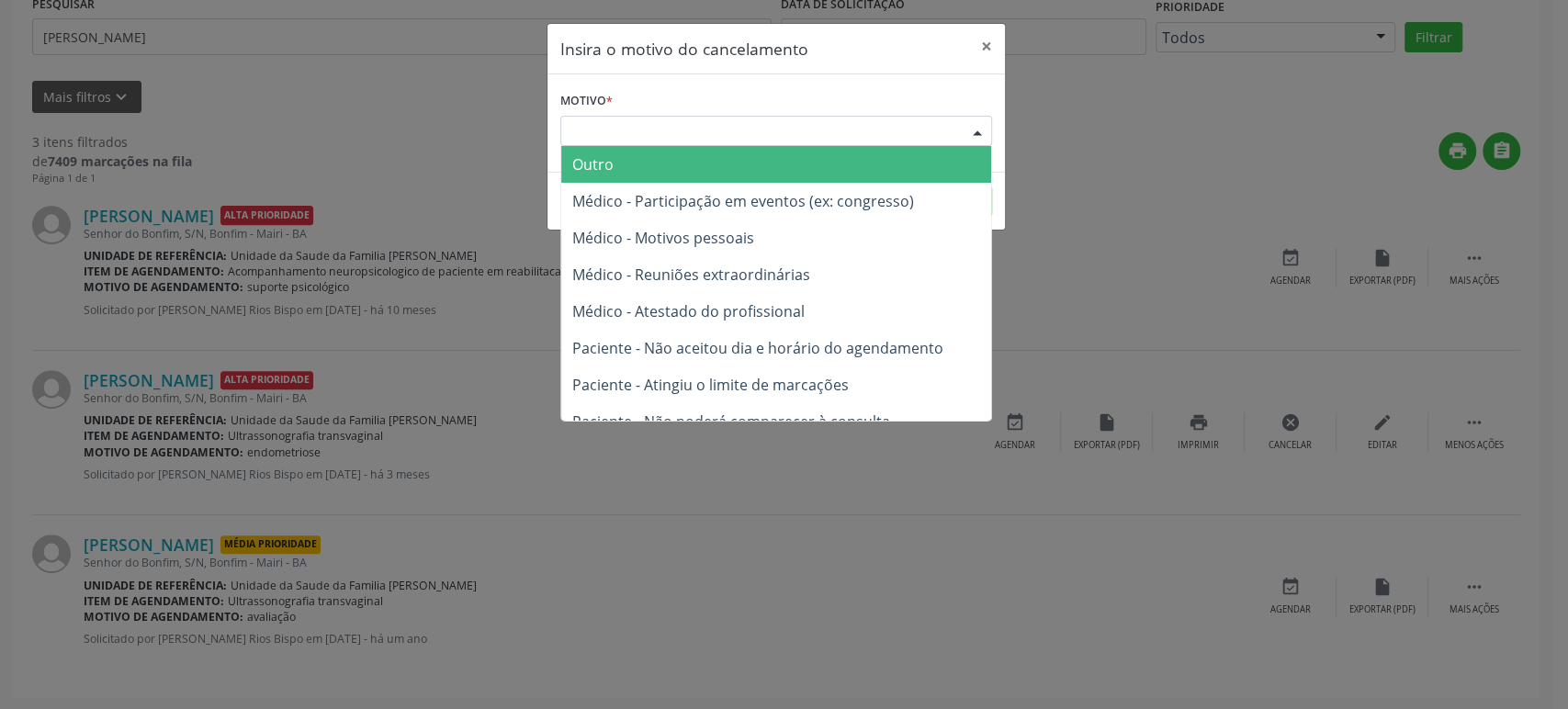
click at [700, 131] on div "Escolha o motivo" at bounding box center [776, 131] width 431 height 31
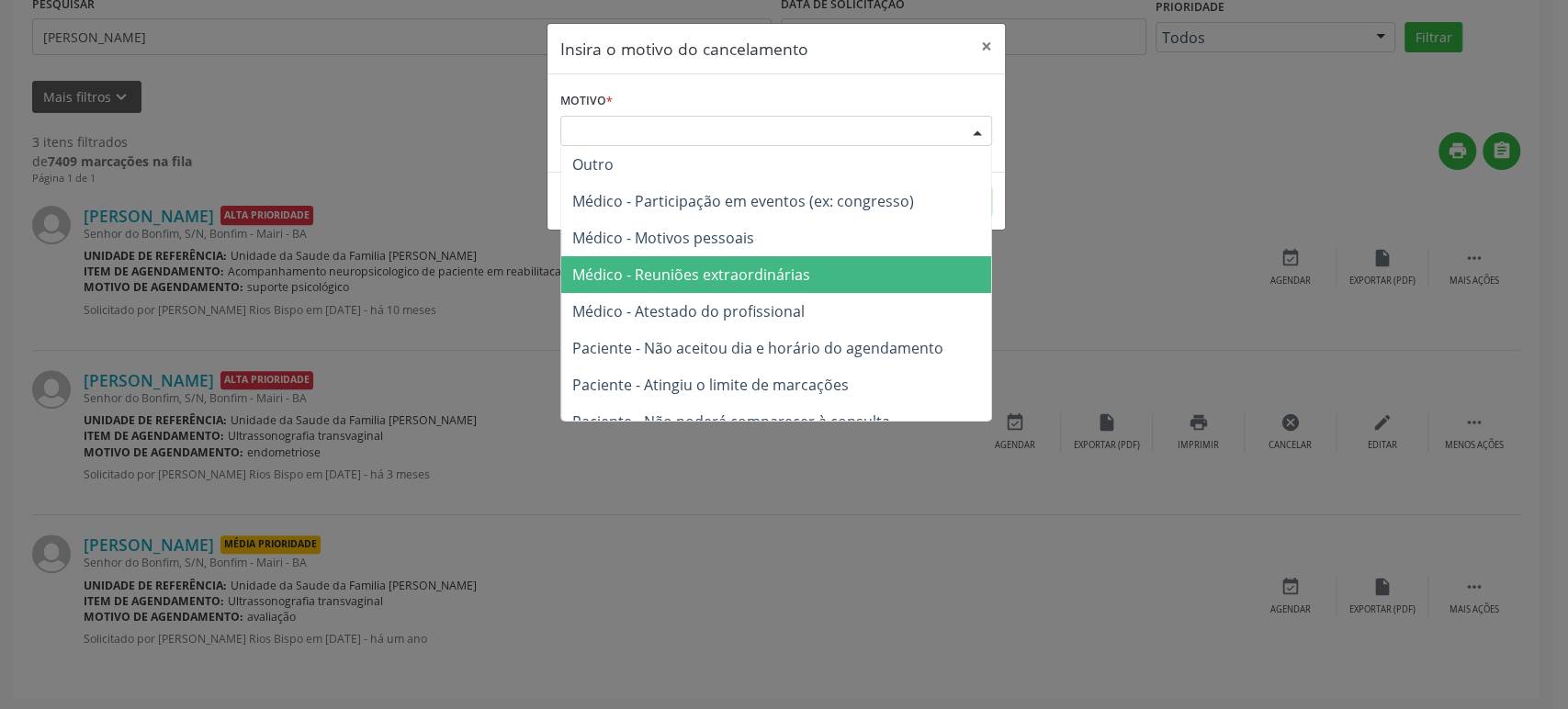
click at [727, 263] on span "Médico - Reuniões extraordinárias" at bounding box center [776, 274] width 429 height 36
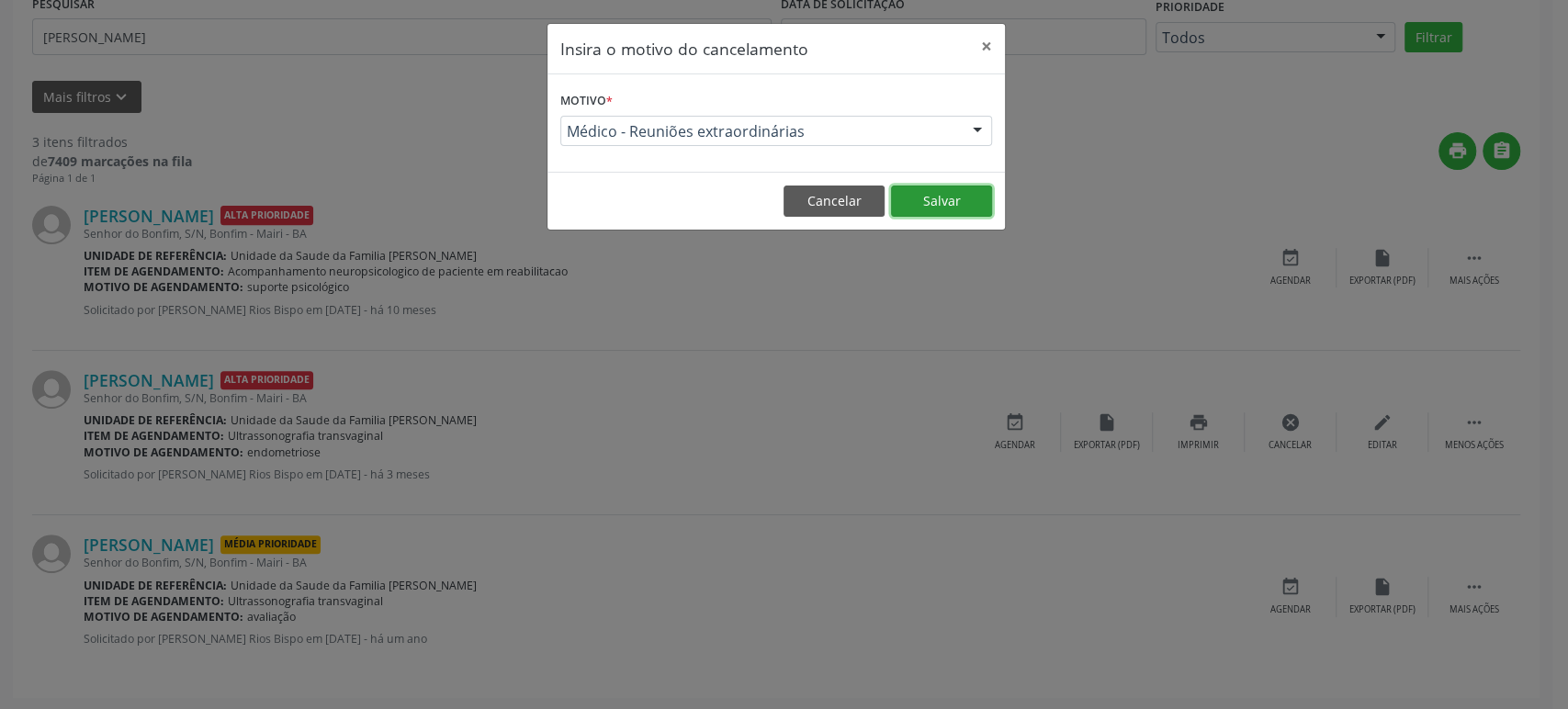
click at [922, 204] on button "Salvar" at bounding box center [941, 200] width 101 height 31
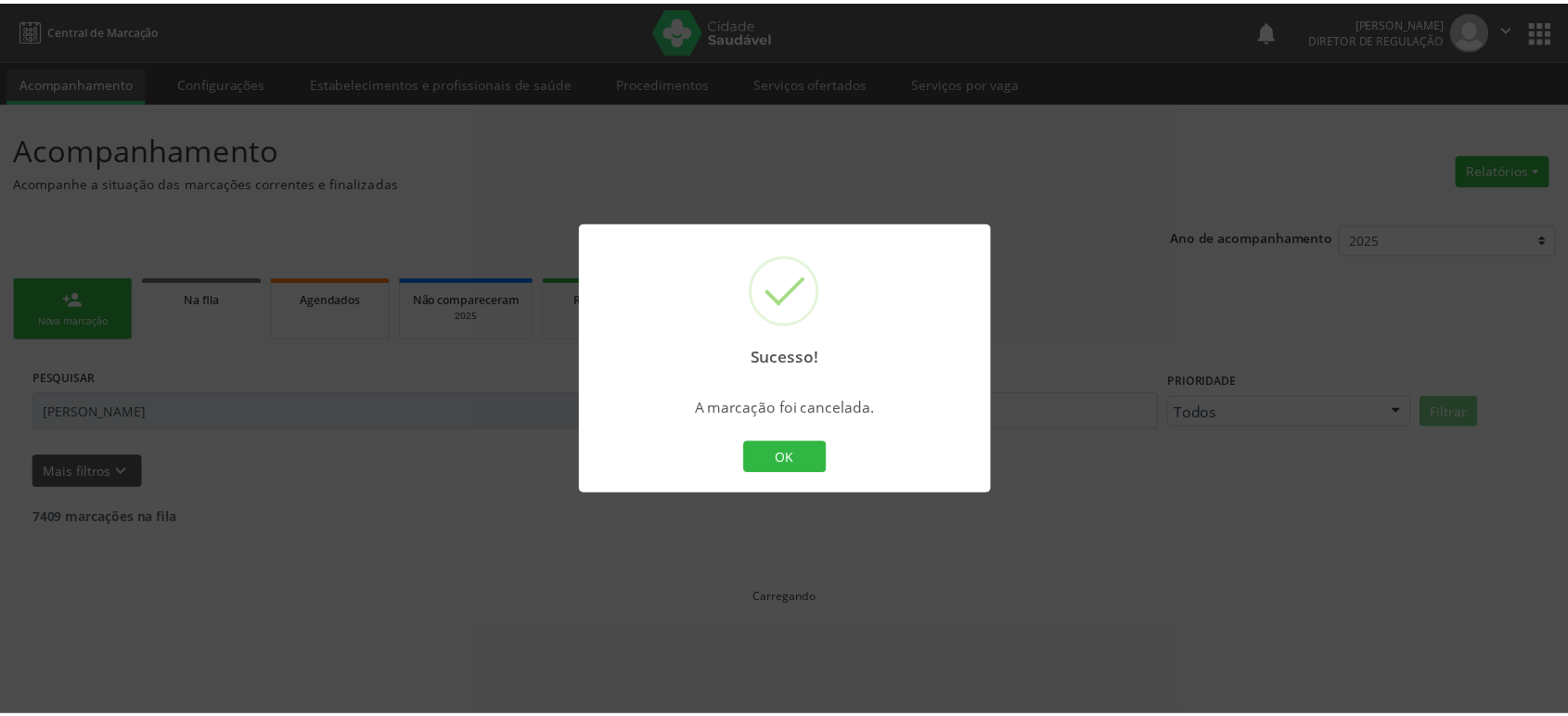
scroll to position [0, 0]
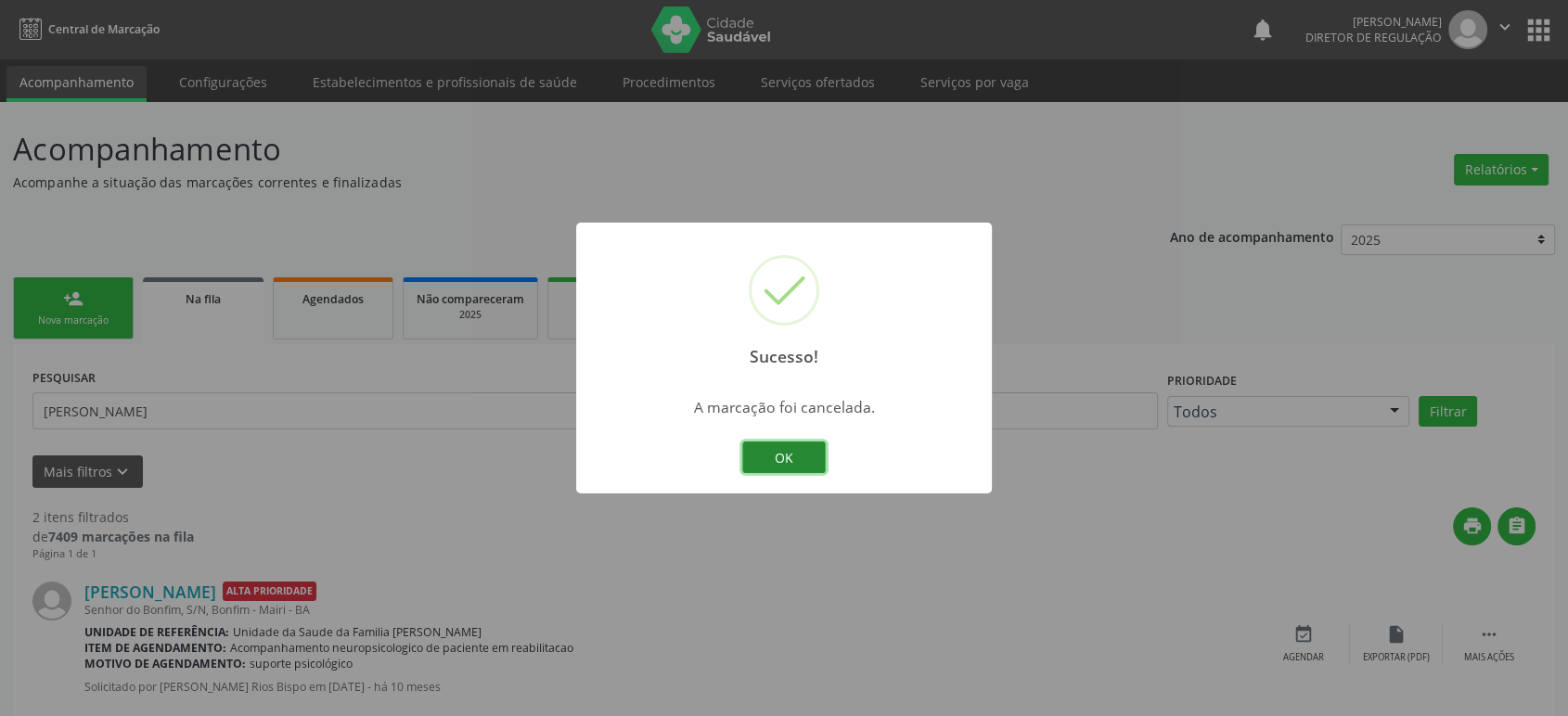
click at [820, 449] on button "OK" at bounding box center [784, 456] width 83 height 31
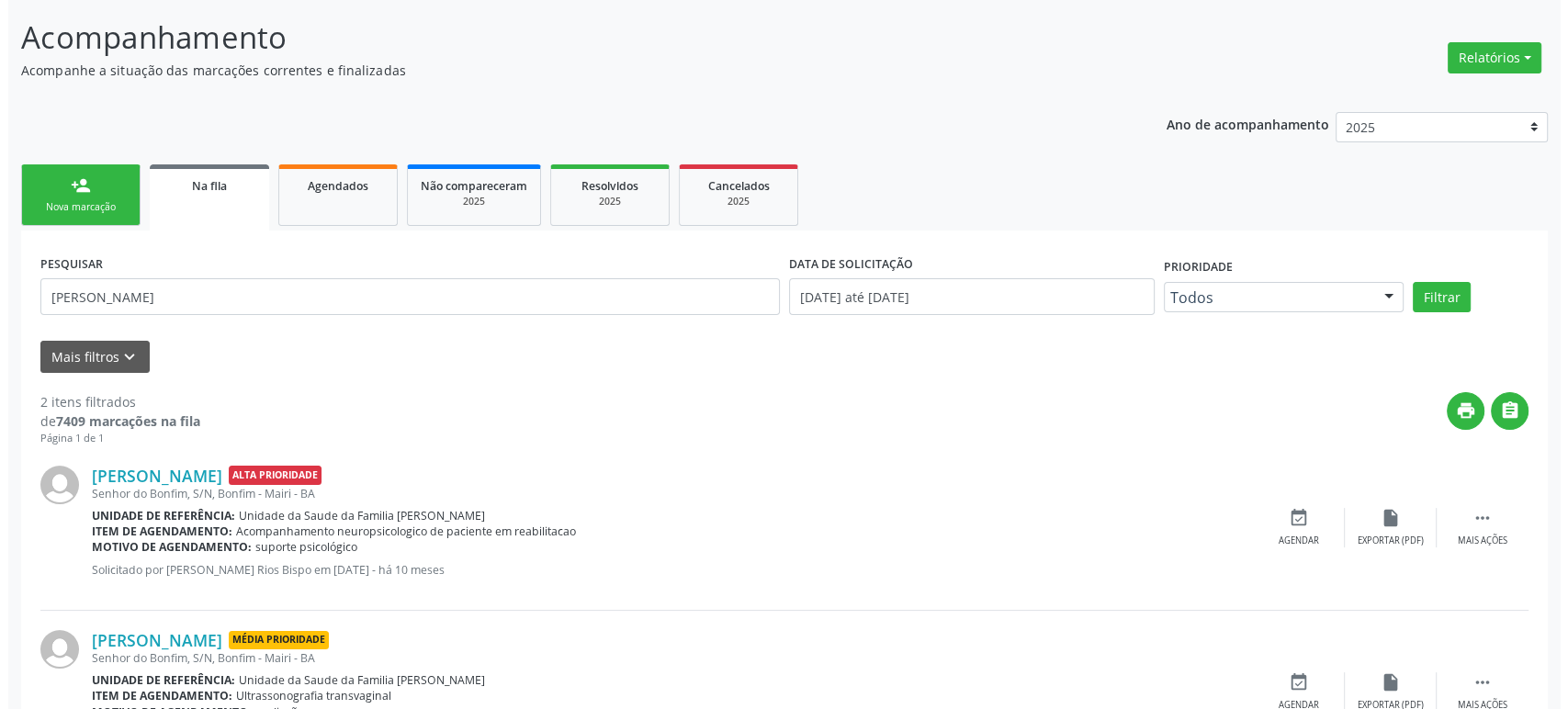
scroll to position [206, 0]
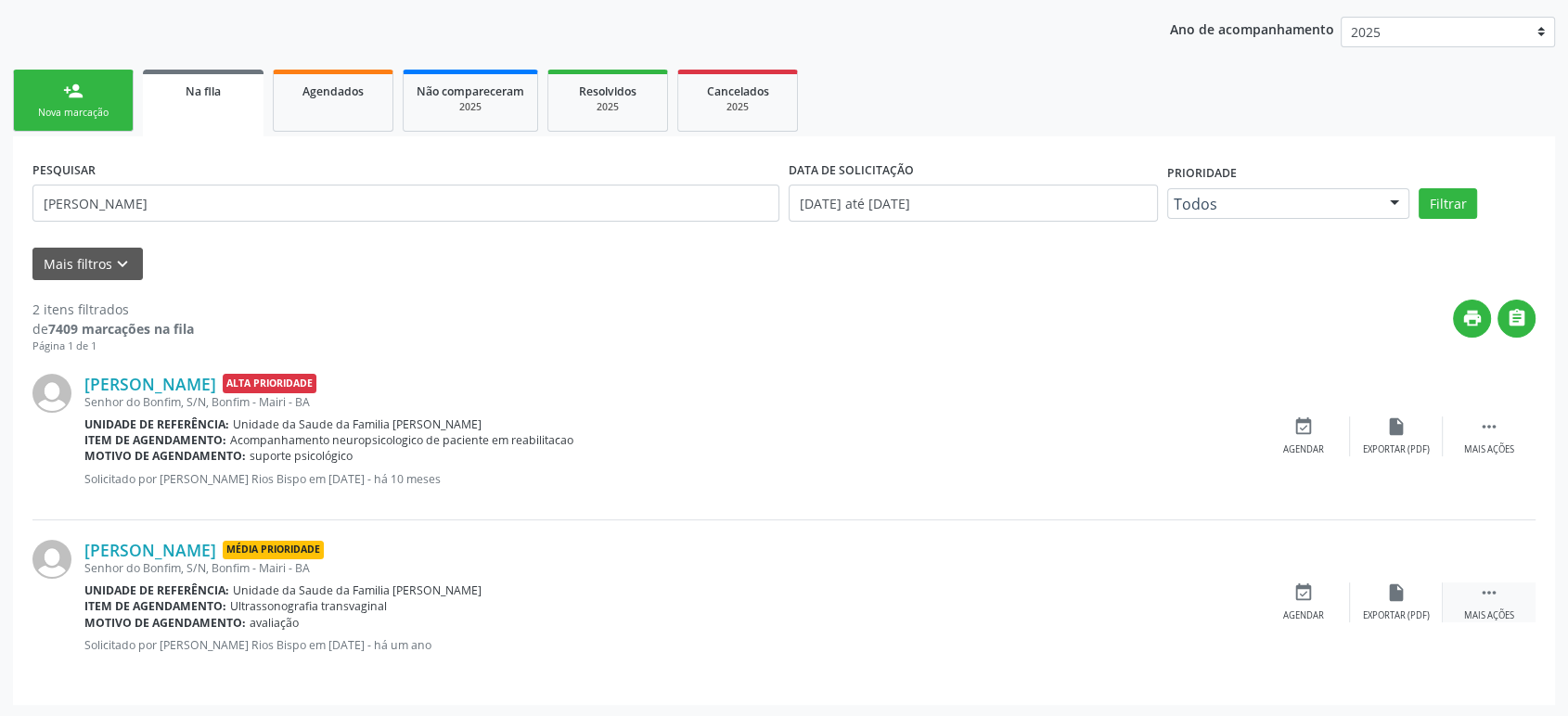
drag, startPoint x: 1478, startPoint y: 598, endPoint x: 1460, endPoint y: 595, distance: 18.2
click at [1481, 598] on div " Mais ações" at bounding box center [1490, 602] width 93 height 40
click at [1297, 591] on icon "cancel" at bounding box center [1303, 592] width 21 height 21
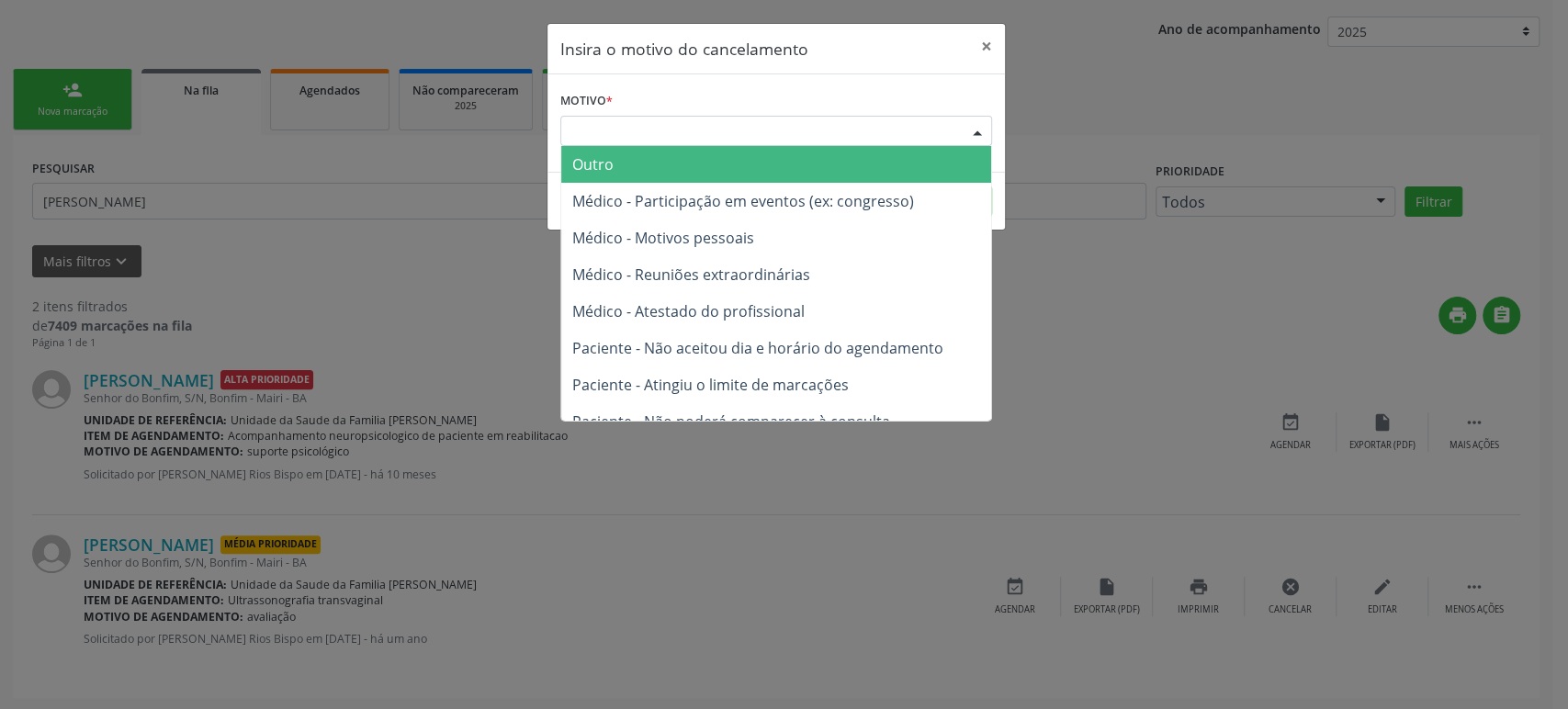
click at [677, 126] on div "Escolha o motivo" at bounding box center [776, 131] width 431 height 31
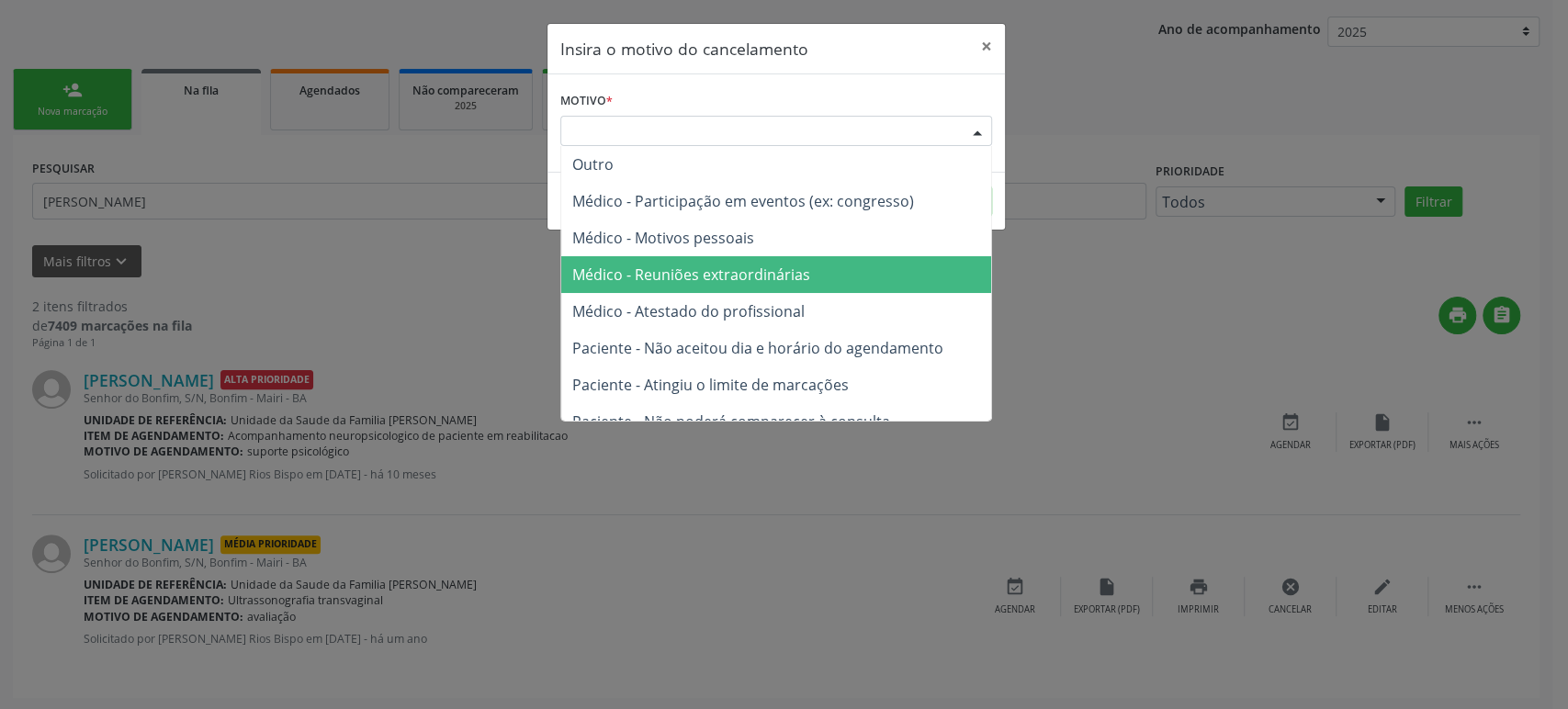
click at [710, 284] on span "Médico - Reuniões extraordinárias" at bounding box center [776, 274] width 429 height 36
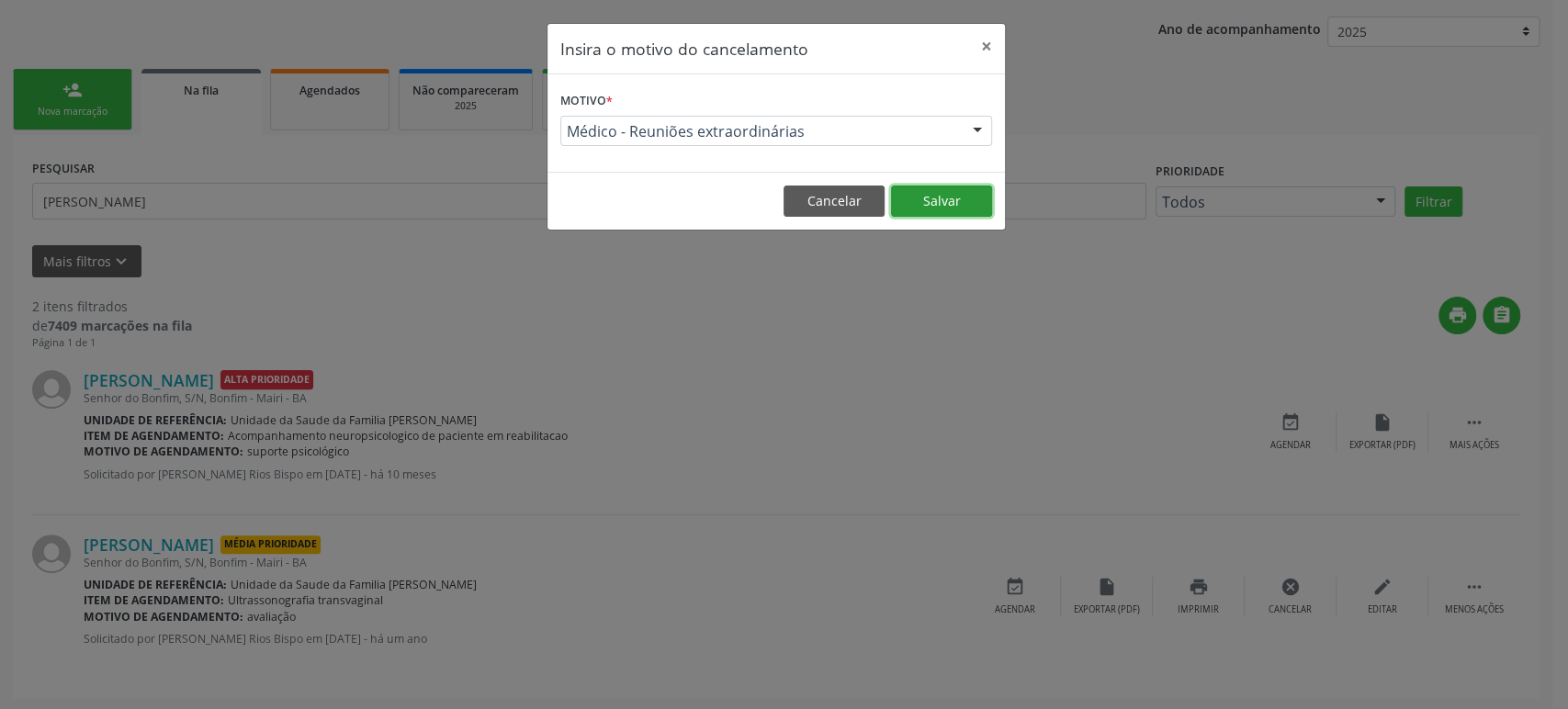
click at [919, 212] on button "Salvar" at bounding box center [941, 200] width 101 height 31
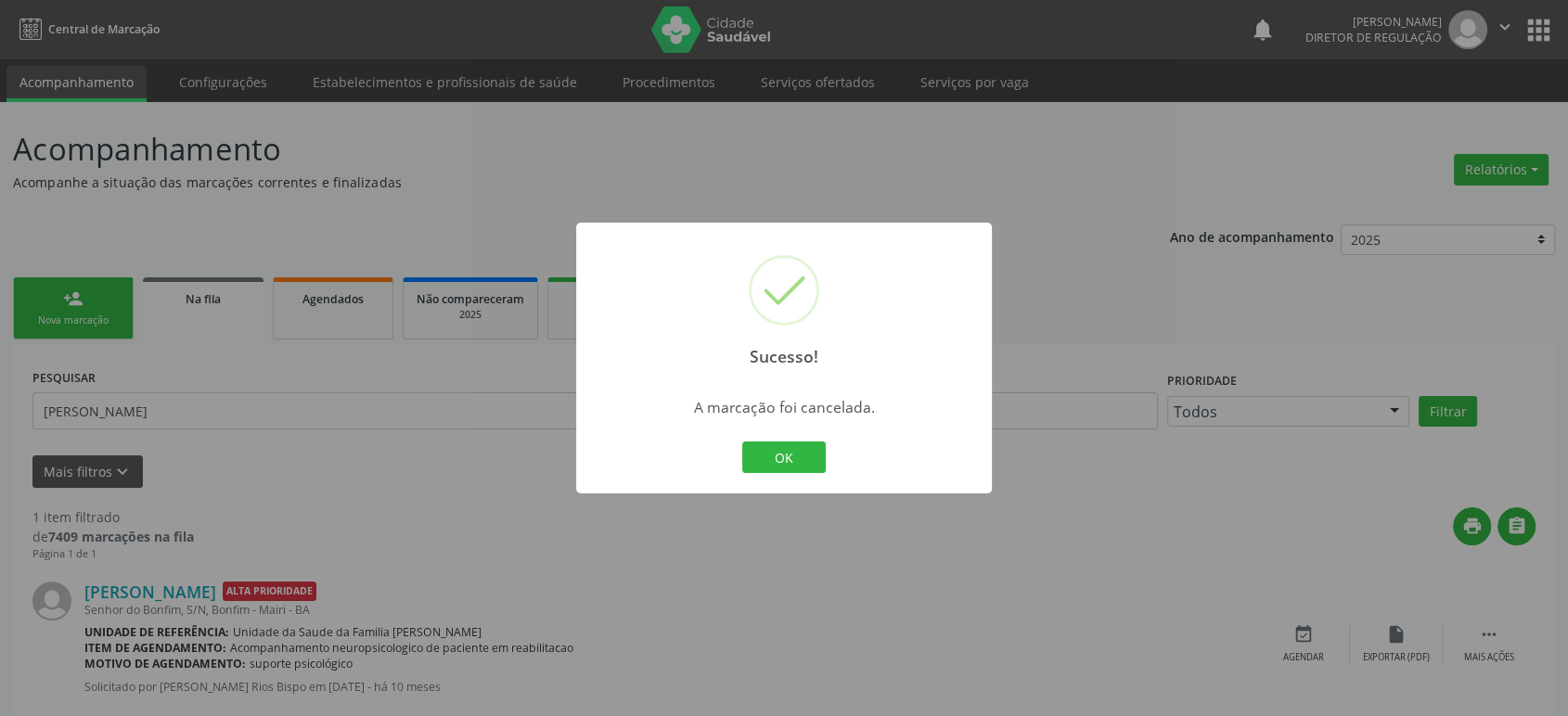
click at [101, 409] on div "Sucesso! × A marcação foi cancelada. OK Cancel" at bounding box center [784, 358] width 1568 height 716
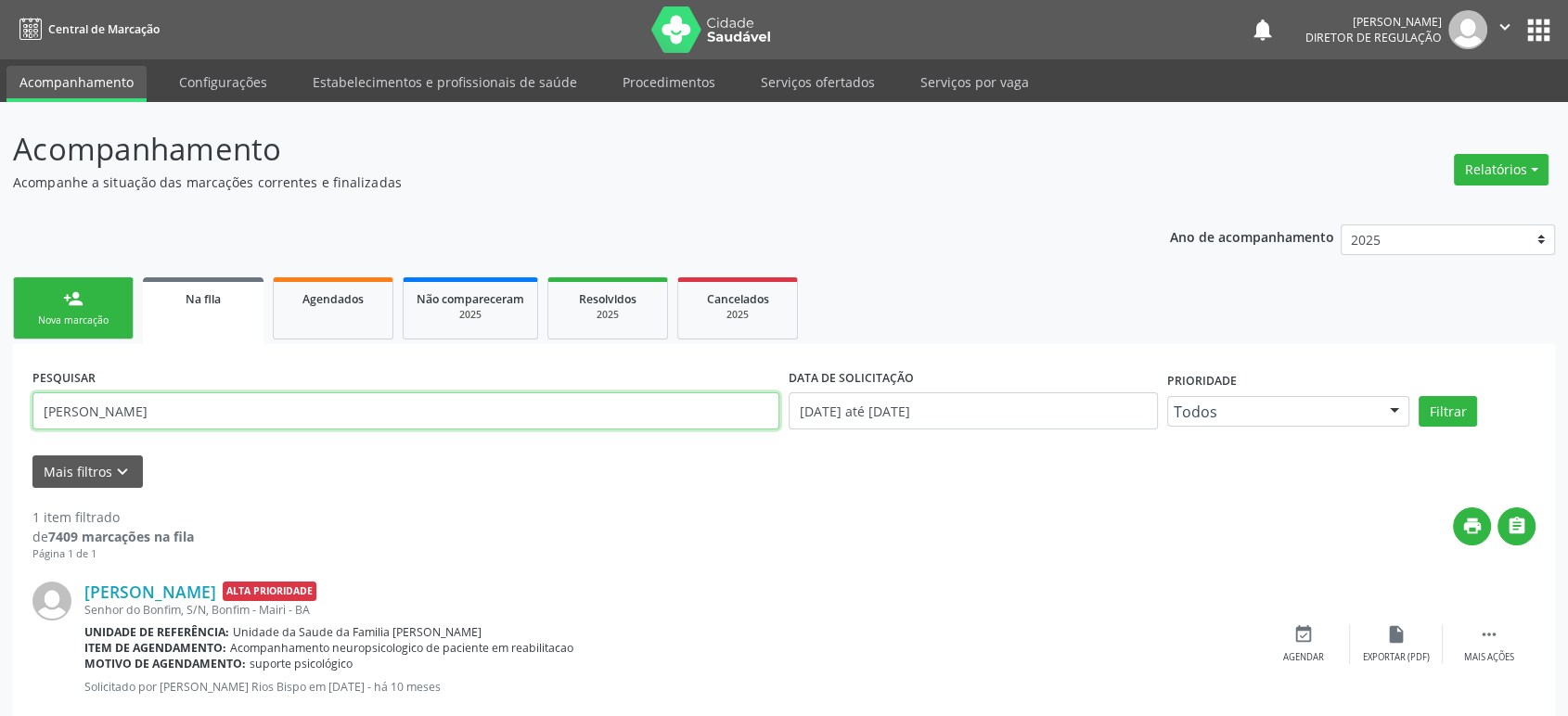
click at [103, 401] on input "[PERSON_NAME]" at bounding box center [405, 410] width 747 height 37
paste input "[PERSON_NAME]"
type input "[PERSON_NAME]"
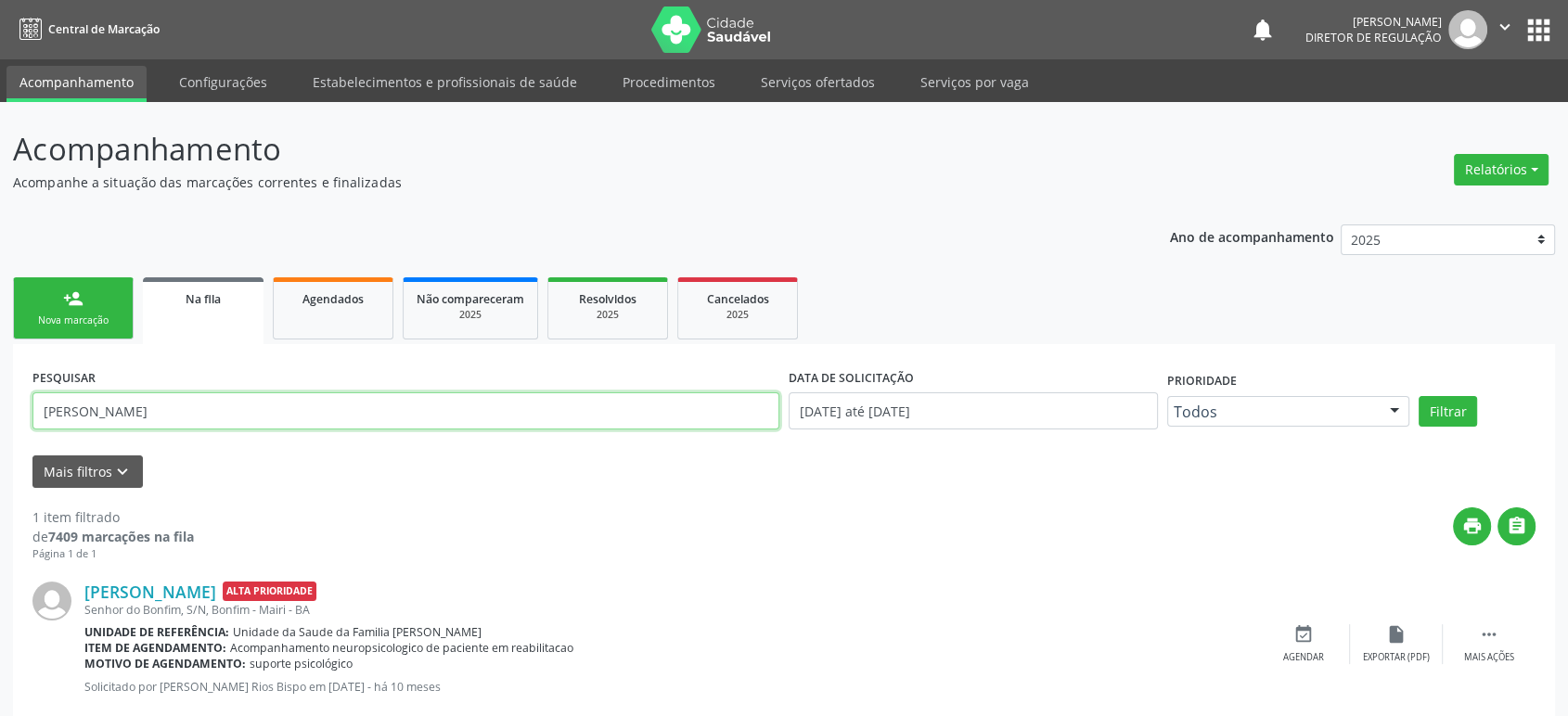
click at [1419, 396] on button "Filtrar" at bounding box center [1448, 411] width 59 height 31
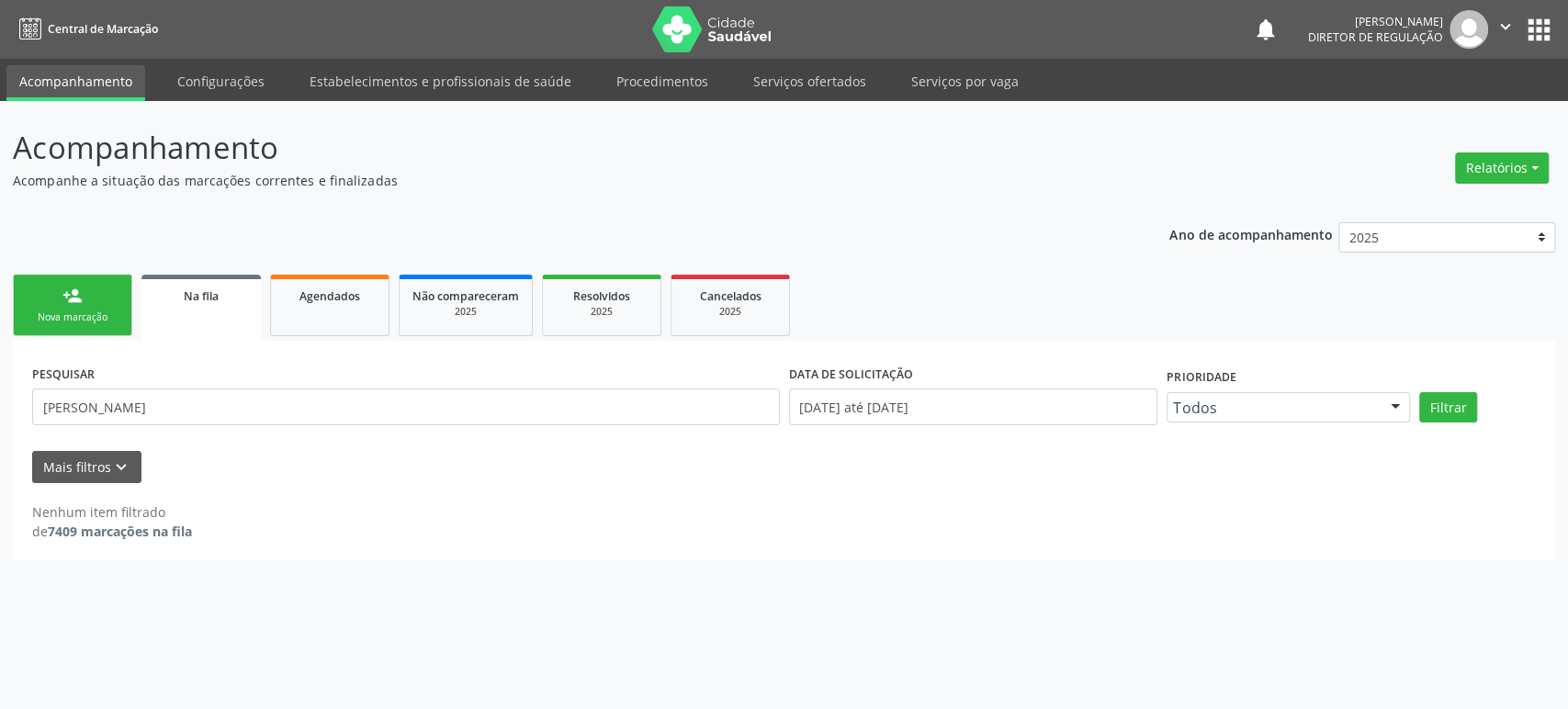
click at [1541, 34] on button "apps" at bounding box center [1539, 30] width 32 height 32
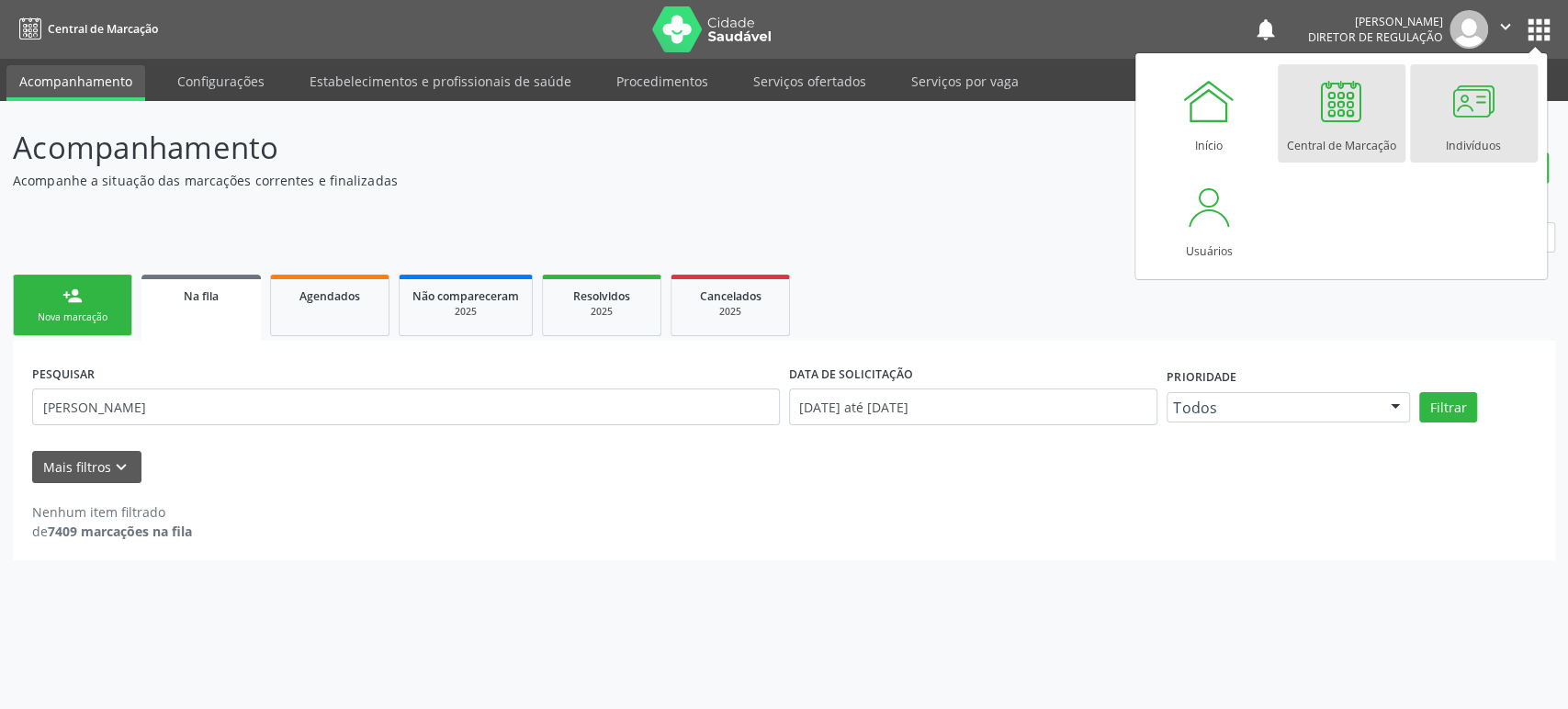
click at [1456, 117] on div at bounding box center [1473, 101] width 55 height 55
